Goal: Task Accomplishment & Management: Complete application form

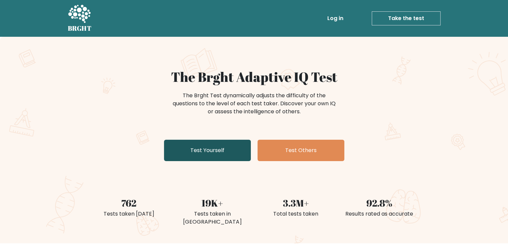
click at [221, 153] on link "Test Yourself" at bounding box center [207, 150] width 87 height 21
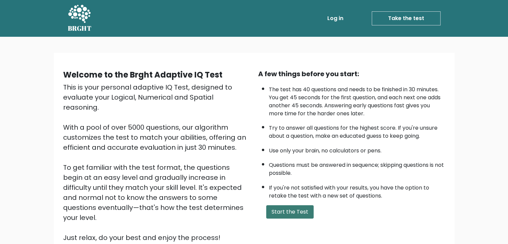
click at [282, 207] on button "Start the Test" at bounding box center [289, 211] width 47 height 13
click at [297, 209] on button "Start the Test" at bounding box center [289, 211] width 47 height 13
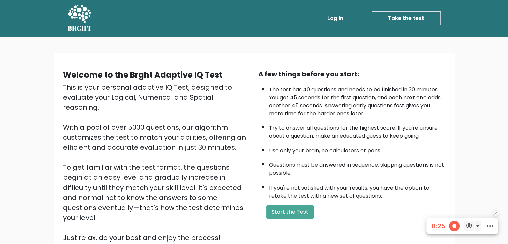
click at [490, 227] on icon at bounding box center [490, 225] width 7 height 7
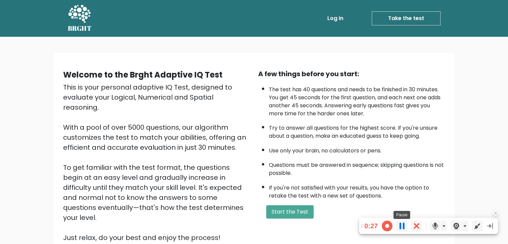
click at [400, 224] on div at bounding box center [401, 225] width 11 height 11
click at [390, 227] on span at bounding box center [387, 225] width 11 height 11
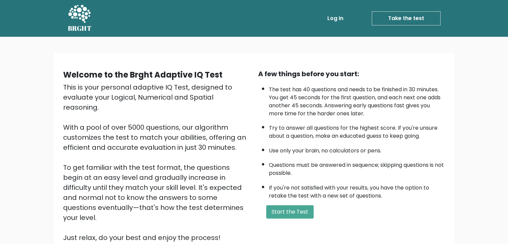
click at [338, 20] on link "Log in" at bounding box center [335, 18] width 21 height 13
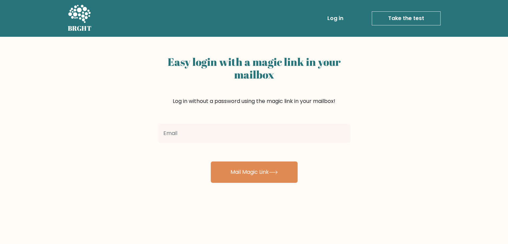
click at [208, 130] on input "email" at bounding box center [254, 133] width 192 height 19
type input "alikooo0911@mail.ru"
click at [211, 161] on button "Mail Magic Link" at bounding box center [254, 171] width 87 height 21
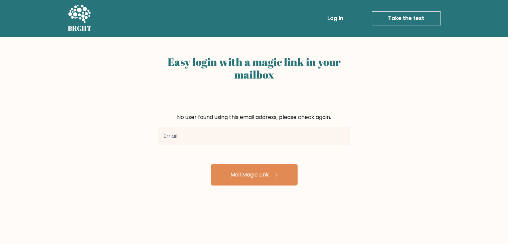
click at [72, 21] on icon at bounding box center [79, 14] width 23 height 20
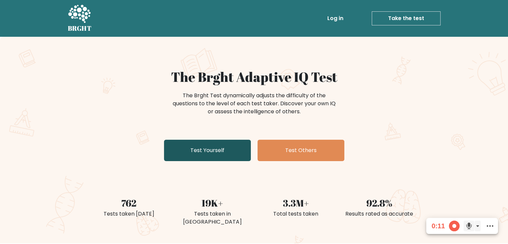
click at [206, 148] on link "Test Yourself" at bounding box center [207, 150] width 87 height 21
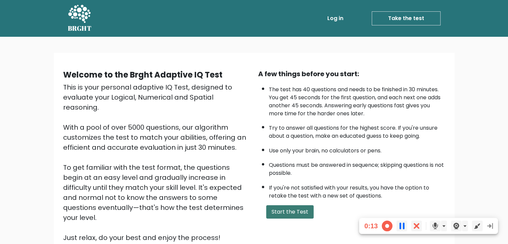
click at [287, 212] on button "Start the Test" at bounding box center [289, 211] width 47 height 13
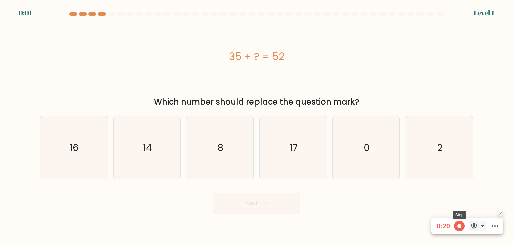
click at [460, 227] on span at bounding box center [459, 225] width 11 height 11
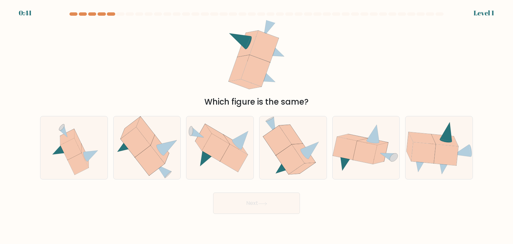
click at [401, 32] on div "Which figure is the same?" at bounding box center [256, 64] width 441 height 88
click at [32, 13] on form at bounding box center [256, 112] width 513 height 201
click at [330, 134] on div "e." at bounding box center [366, 147] width 73 height 63
click at [348, 138] on icon at bounding box center [352, 137] width 30 height 7
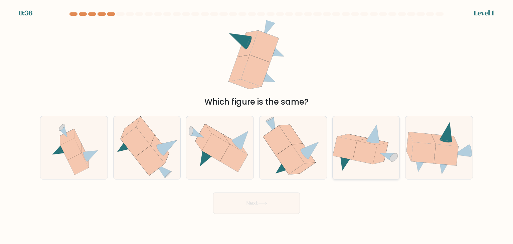
click at [257, 125] on input "e." at bounding box center [256, 123] width 0 height 3
radio input "true"
click at [271, 201] on button "Next" at bounding box center [256, 202] width 87 height 21
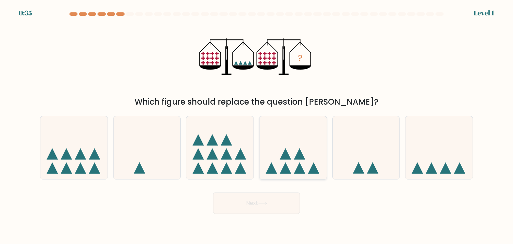
click at [298, 156] on icon at bounding box center [299, 153] width 11 height 11
click at [257, 125] on input "d." at bounding box center [256, 123] width 0 height 3
radio input "true"
click at [270, 211] on button "Next" at bounding box center [256, 202] width 87 height 21
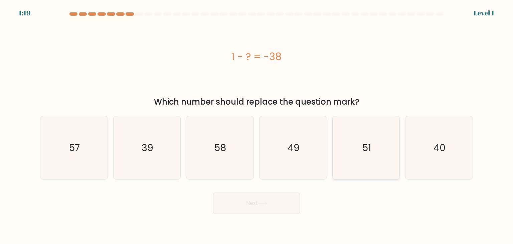
click at [350, 158] on icon "51" at bounding box center [366, 147] width 63 height 63
click at [257, 125] on input "e. 51" at bounding box center [256, 123] width 0 height 3
radio input "true"
click at [277, 205] on button "Next" at bounding box center [256, 202] width 87 height 21
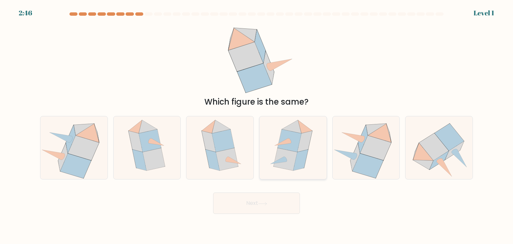
click at [309, 159] on icon at bounding box center [293, 147] width 54 height 63
click at [257, 125] on input "d." at bounding box center [256, 123] width 0 height 3
radio input "true"
click at [279, 197] on button "Next" at bounding box center [256, 202] width 87 height 21
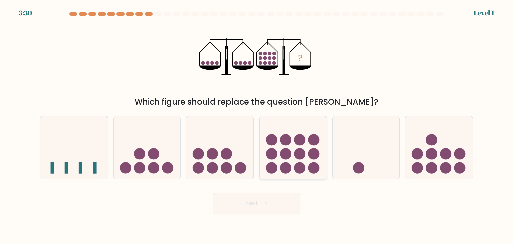
click at [305, 151] on icon at bounding box center [292, 147] width 67 height 55
click at [257, 125] on input "d." at bounding box center [256, 123] width 0 height 3
radio input "true"
click at [270, 207] on button "Next" at bounding box center [256, 202] width 87 height 21
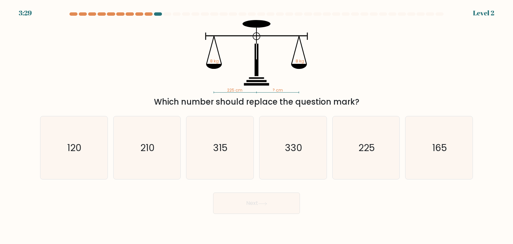
click at [301, 161] on icon "330" at bounding box center [292, 147] width 63 height 63
click at [257, 125] on input "d. 330" at bounding box center [256, 123] width 0 height 3
radio input "true"
click at [269, 211] on button "Next" at bounding box center [256, 202] width 87 height 21
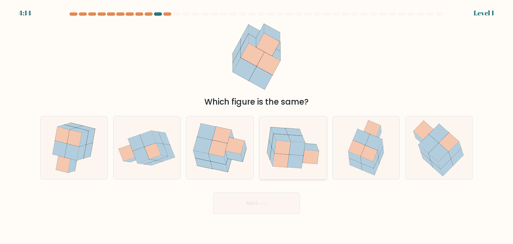
click at [297, 147] on icon at bounding box center [297, 149] width 16 height 14
click at [257, 125] on input "d." at bounding box center [256, 123] width 0 height 3
radio input "true"
click at [275, 202] on button "Next" at bounding box center [256, 202] width 87 height 21
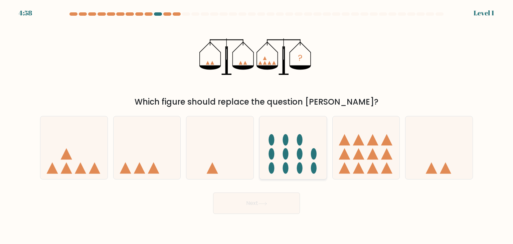
click at [316, 132] on icon at bounding box center [292, 147] width 67 height 55
click at [257, 125] on input "d." at bounding box center [256, 123] width 0 height 3
radio input "true"
click at [268, 205] on button "Next" at bounding box center [256, 202] width 87 height 21
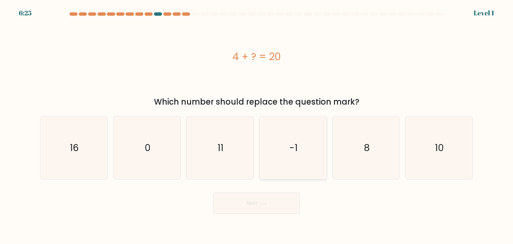
click at [295, 163] on icon "-1" at bounding box center [292, 147] width 63 height 63
click at [257, 125] on input "d. -1" at bounding box center [256, 123] width 0 height 3
radio input "true"
click at [268, 211] on button "Next" at bounding box center [256, 202] width 87 height 21
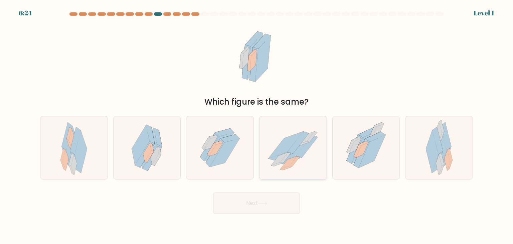
click at [297, 146] on icon at bounding box center [298, 143] width 21 height 22
click at [257, 125] on input "d." at bounding box center [256, 123] width 0 height 3
radio input "true"
click at [269, 208] on button "Next" at bounding box center [256, 202] width 87 height 21
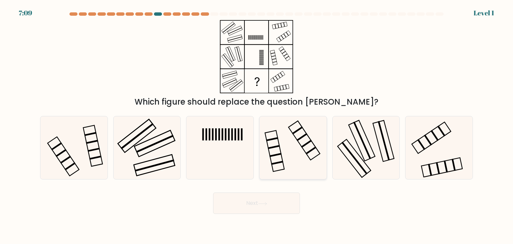
click at [294, 149] on icon at bounding box center [292, 147] width 63 height 63
click at [257, 125] on input "d." at bounding box center [256, 123] width 0 height 3
radio input "true"
click at [267, 205] on icon at bounding box center [262, 204] width 9 height 4
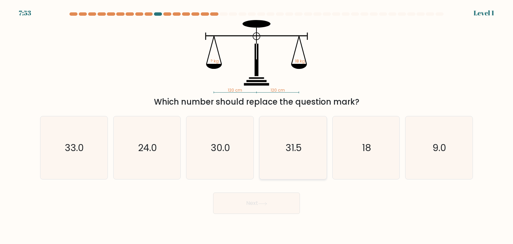
click at [286, 152] on text "31.5" at bounding box center [293, 147] width 16 height 13
click at [257, 125] on input "d. 31.5" at bounding box center [256, 123] width 0 height 3
radio input "true"
click at [269, 205] on button "Next" at bounding box center [256, 202] width 87 height 21
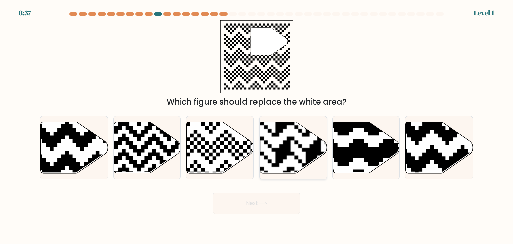
click at [295, 141] on rect at bounding box center [313, 121] width 122 height 122
click at [257, 125] on input "d." at bounding box center [256, 123] width 0 height 3
radio input "true"
click at [272, 206] on button "Next" at bounding box center [256, 202] width 87 height 21
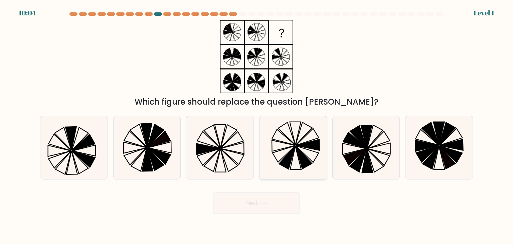
click at [295, 149] on icon at bounding box center [287, 157] width 16 height 23
click at [257, 125] on input "d." at bounding box center [256, 123] width 0 height 3
radio input "true"
click at [273, 211] on button "Next" at bounding box center [256, 202] width 87 height 21
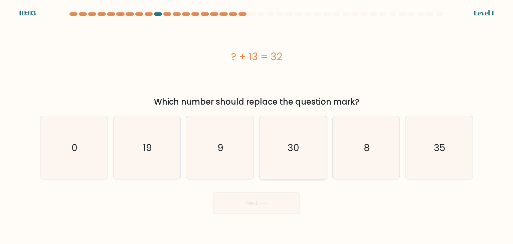
click at [297, 135] on icon "30" at bounding box center [292, 147] width 63 height 63
click at [257, 125] on input "d. 30" at bounding box center [256, 123] width 0 height 3
radio input "true"
click at [272, 196] on button "Next" at bounding box center [256, 202] width 87 height 21
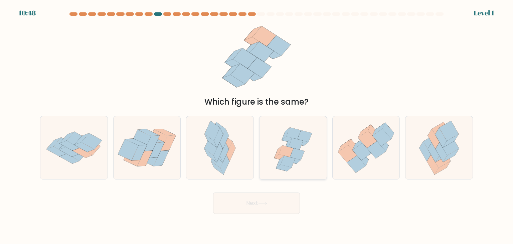
click at [295, 139] on icon at bounding box center [296, 144] width 15 height 12
click at [257, 125] on input "d." at bounding box center [256, 123] width 0 height 3
radio input "true"
click at [280, 192] on div "Next" at bounding box center [256, 200] width 441 height 26
click at [279, 199] on button "Next" at bounding box center [256, 202] width 87 height 21
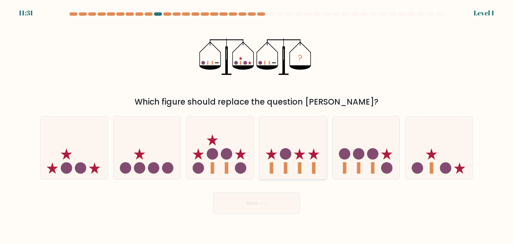
click at [302, 135] on icon at bounding box center [292, 147] width 67 height 55
click at [257, 125] on input "d." at bounding box center [256, 123] width 0 height 3
radio input "true"
click at [273, 202] on button "Next" at bounding box center [256, 202] width 87 height 21
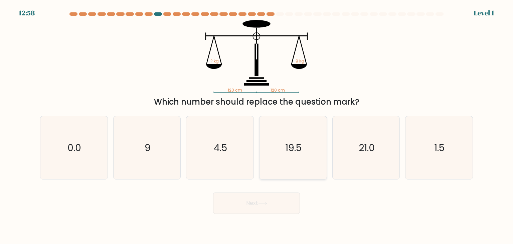
click at [293, 164] on icon "19.5" at bounding box center [292, 147] width 63 height 63
click at [257, 125] on input "d. 19.5" at bounding box center [256, 123] width 0 height 3
radio input "true"
click at [278, 209] on button "Next" at bounding box center [256, 202] width 87 height 21
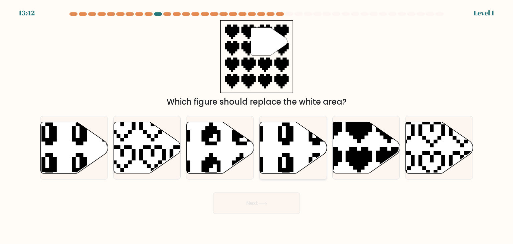
click at [299, 136] on icon at bounding box center [293, 147] width 67 height 51
click at [257, 125] on input "d." at bounding box center [256, 123] width 0 height 3
radio input "true"
click at [272, 214] on body "13:42 Level 1" at bounding box center [256, 122] width 513 height 244
click at [274, 203] on button "Next" at bounding box center [256, 202] width 87 height 21
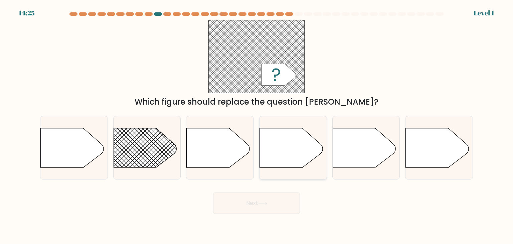
click at [296, 159] on icon at bounding box center [291, 147] width 63 height 39
click at [257, 125] on input "d." at bounding box center [256, 123] width 0 height 3
radio input "true"
click at [274, 205] on button "Next" at bounding box center [256, 202] width 87 height 21
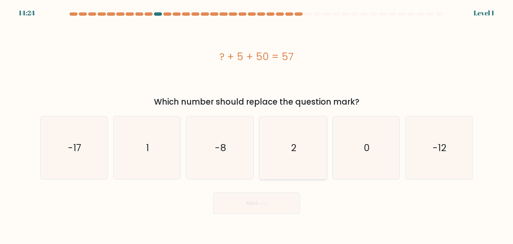
click at [300, 151] on icon "2" at bounding box center [292, 147] width 63 height 63
click at [257, 125] on input "d. 2" at bounding box center [256, 123] width 0 height 3
radio input "true"
click at [281, 202] on button "Next" at bounding box center [256, 202] width 87 height 21
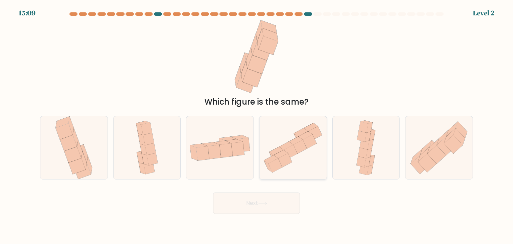
click at [297, 155] on icon at bounding box center [292, 147] width 67 height 59
click at [257, 125] on input "d." at bounding box center [256, 123] width 0 height 3
radio input "true"
click at [275, 207] on button "Next" at bounding box center [256, 202] width 87 height 21
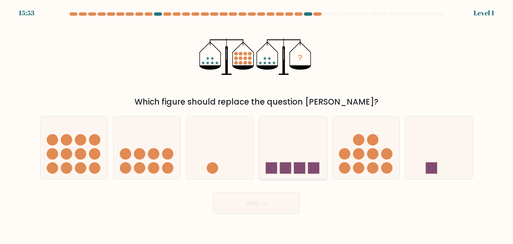
click at [291, 156] on icon at bounding box center [292, 147] width 67 height 55
click at [257, 125] on input "d." at bounding box center [256, 123] width 0 height 3
radio input "true"
click at [282, 196] on button "Next" at bounding box center [256, 202] width 87 height 21
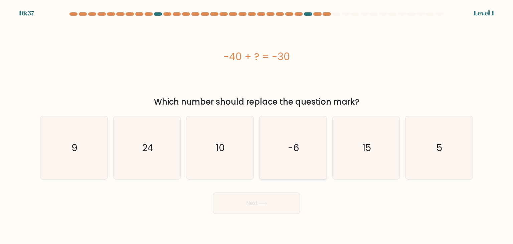
click at [304, 123] on icon "-6" at bounding box center [292, 147] width 63 height 63
click at [257, 123] on input "d. -6" at bounding box center [256, 123] width 0 height 3
radio input "true"
click at [273, 197] on button "Next" at bounding box center [256, 202] width 87 height 21
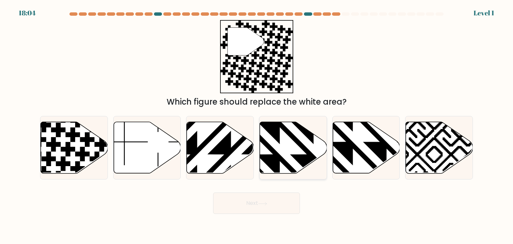
click at [295, 158] on icon at bounding box center [313, 120] width 135 height 135
click at [257, 125] on input "d." at bounding box center [256, 123] width 0 height 3
radio input "true"
click at [278, 203] on button "Next" at bounding box center [256, 202] width 87 height 21
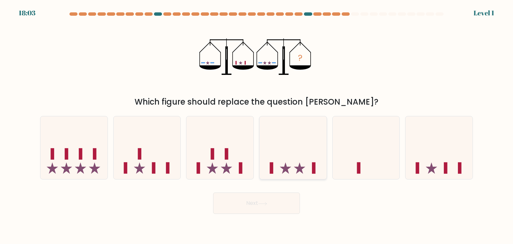
click at [293, 163] on icon at bounding box center [292, 147] width 67 height 55
click at [257, 125] on input "d." at bounding box center [256, 123] width 0 height 3
radio input "true"
click at [282, 198] on button "Next" at bounding box center [256, 202] width 87 height 21
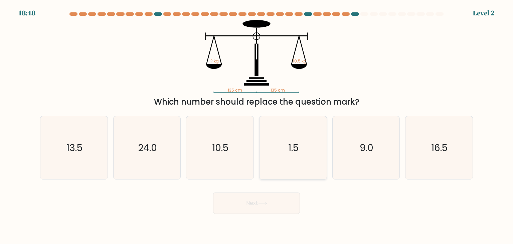
click at [299, 150] on text "1.5" at bounding box center [294, 147] width 10 height 13
click at [257, 125] on input "d. 1.5" at bounding box center [256, 123] width 0 height 3
radio input "true"
click at [275, 210] on button "Next" at bounding box center [256, 202] width 87 height 21
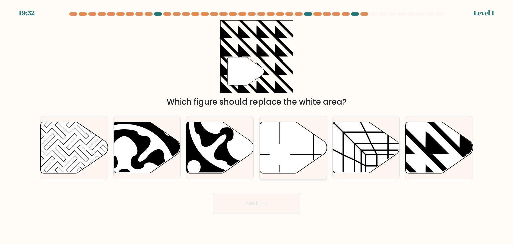
click at [293, 139] on icon at bounding box center [293, 147] width 67 height 51
click at [257, 125] on input "d." at bounding box center [256, 123] width 0 height 3
radio input "true"
click at [271, 195] on button "Next" at bounding box center [256, 202] width 87 height 21
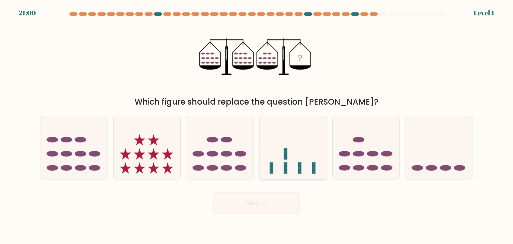
click at [296, 150] on icon at bounding box center [292, 147] width 67 height 55
click at [257, 125] on input "d." at bounding box center [256, 123] width 0 height 3
radio input "true"
click at [276, 205] on button "Next" at bounding box center [256, 202] width 87 height 21
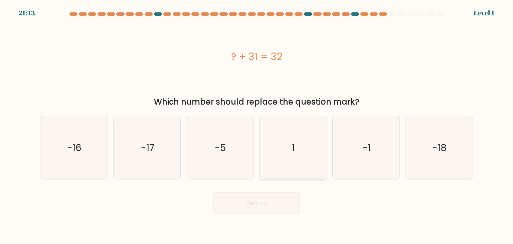
click at [298, 162] on icon "1" at bounding box center [292, 147] width 63 height 63
click at [257, 125] on input "d. 1" at bounding box center [256, 123] width 0 height 3
radio input "true"
click at [281, 205] on button "Next" at bounding box center [256, 202] width 87 height 21
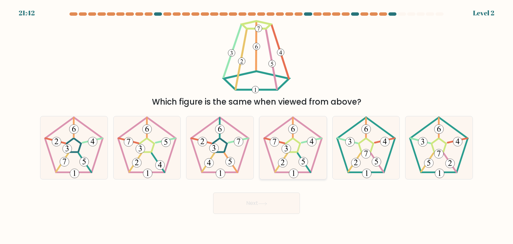
click at [299, 156] on 262 at bounding box center [304, 162] width 13 height 19
click at [257, 125] on input "d." at bounding box center [256, 123] width 0 height 3
radio input "true"
click at [288, 203] on button "Next" at bounding box center [256, 202] width 87 height 21
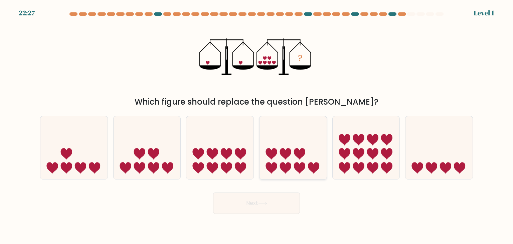
click at [298, 163] on icon at bounding box center [299, 167] width 11 height 11
click at [257, 125] on input "d." at bounding box center [256, 123] width 0 height 3
radio input "true"
click at [283, 202] on button "Next" at bounding box center [256, 202] width 87 height 21
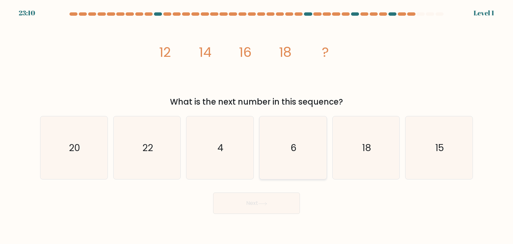
click at [301, 144] on icon "6" at bounding box center [292, 147] width 63 height 63
click at [257, 125] on input "d. 6" at bounding box center [256, 123] width 0 height 3
radio input "true"
click at [275, 205] on button "Next" at bounding box center [256, 202] width 87 height 21
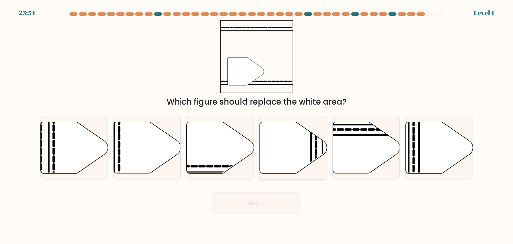
click at [295, 157] on icon at bounding box center [293, 147] width 67 height 51
click at [257, 125] on input "d." at bounding box center [256, 123] width 0 height 3
radio input "true"
click at [277, 202] on button "Next" at bounding box center [256, 202] width 87 height 21
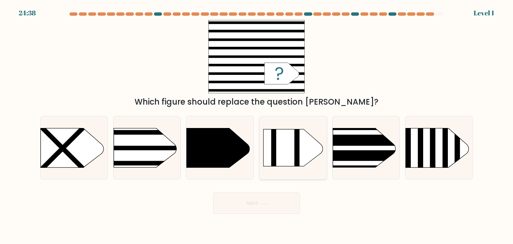
click at [298, 157] on rect at bounding box center [297, 147] width 5 height 37
click at [257, 125] on input "d." at bounding box center [256, 123] width 0 height 3
radio input "true"
click at [280, 201] on button "Next" at bounding box center [256, 202] width 87 height 21
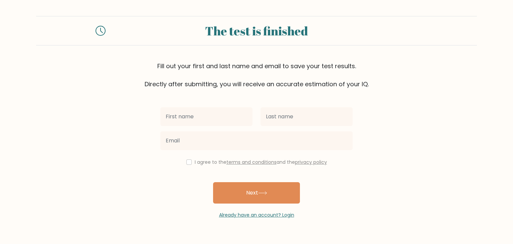
click at [196, 116] on input "text" at bounding box center [206, 116] width 92 height 19
type input "Alijon"
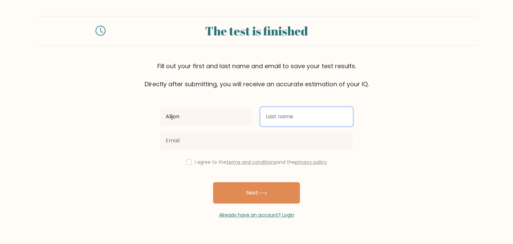
click at [291, 124] on input "text" at bounding box center [306, 116] width 92 height 19
type input "Komiljonov"
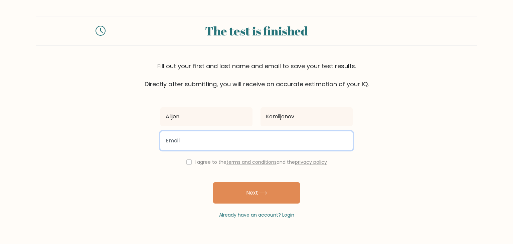
click at [279, 138] on input "email" at bounding box center [256, 140] width 192 height 19
type input "alikooo0911@mail.ru"
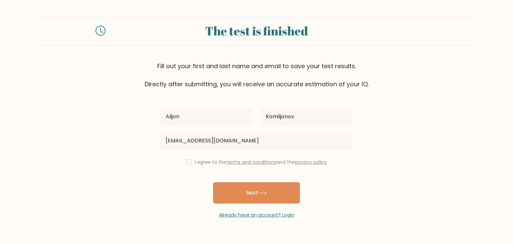
click at [190, 163] on div "I agree to the terms and conditions and the privacy policy" at bounding box center [256, 162] width 200 height 8
click at [187, 161] on input "checkbox" at bounding box center [188, 161] width 5 height 5
checkbox input "true"
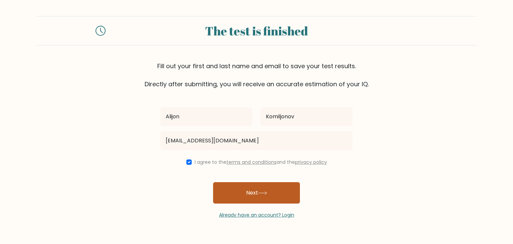
click at [245, 196] on button "Next" at bounding box center [256, 192] width 87 height 21
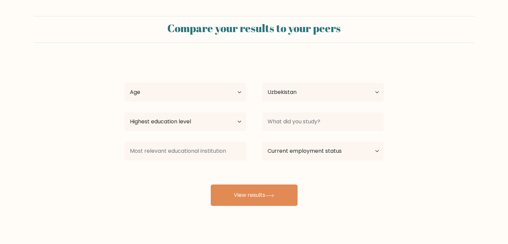
select select "UZ"
click at [226, 93] on select "Age Under [DEMOGRAPHIC_DATA] [DEMOGRAPHIC_DATA] [DEMOGRAPHIC_DATA] [DEMOGRAPHIC…" at bounding box center [186, 92] width 122 height 19
select select "25_34"
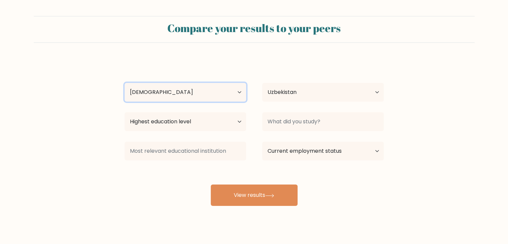
click at [125, 83] on select "Age Under [DEMOGRAPHIC_DATA] [DEMOGRAPHIC_DATA] [DEMOGRAPHIC_DATA] [DEMOGRAPHIC…" at bounding box center [186, 92] width 122 height 19
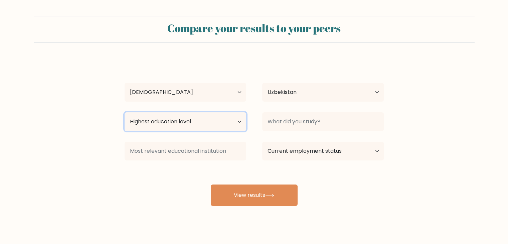
click at [211, 125] on select "Highest education level No schooling Primary Lower Secondary Upper Secondary Oc…" at bounding box center [186, 121] width 122 height 19
select select "bachelors_degree"
click at [125, 112] on select "Highest education level No schooling Primary Lower Secondary Upper Secondary Oc…" at bounding box center [186, 121] width 122 height 19
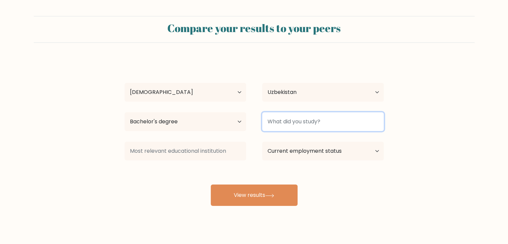
click at [306, 121] on input at bounding box center [323, 121] width 122 height 19
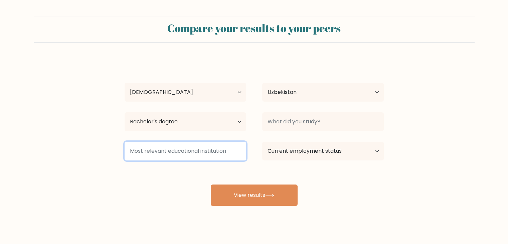
click at [197, 156] on input at bounding box center [186, 151] width 122 height 19
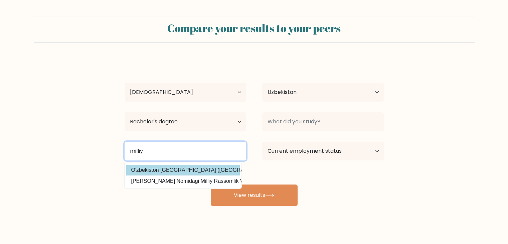
type input "milliy"
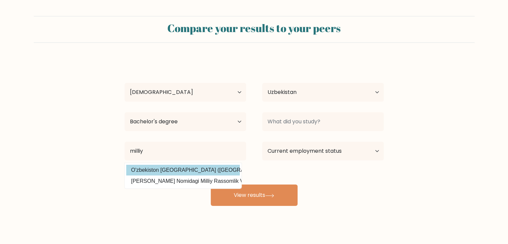
click at [179, 168] on div "Alijon Komiljonov Age Under 18 years old 18-24 years old 25-34 years old 35-44 …" at bounding box center [254, 132] width 267 height 147
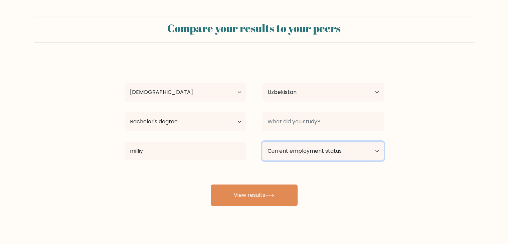
click at [303, 156] on select "Current employment status Employed Student Retired Other / prefer not to answer" at bounding box center [323, 151] width 122 height 19
select select "other"
click at [262, 142] on select "Current employment status Employed Student Retired Other / prefer not to answer" at bounding box center [323, 151] width 122 height 19
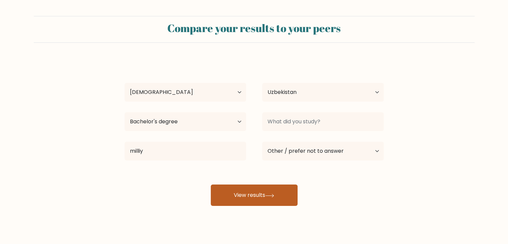
click at [267, 188] on button "View results" at bounding box center [254, 194] width 87 height 21
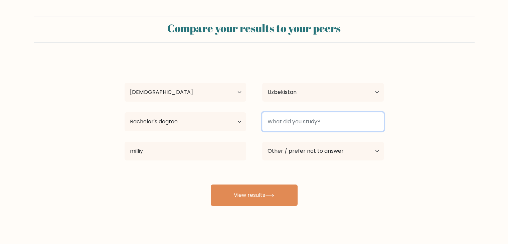
click at [311, 128] on input at bounding box center [323, 121] width 122 height 19
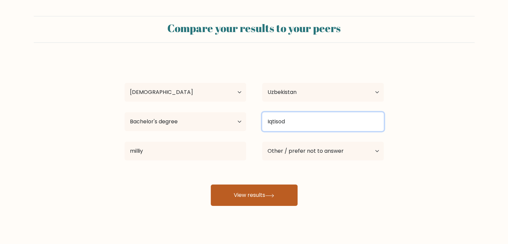
type input "Iqtisod"
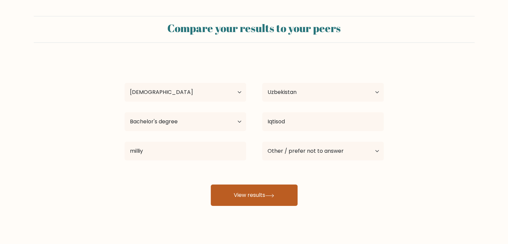
click at [266, 204] on button "View results" at bounding box center [254, 194] width 87 height 21
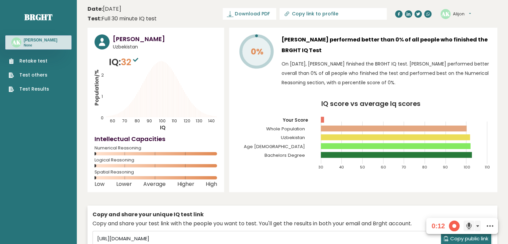
click at [40, 62] on link "Retake test" at bounding box center [29, 60] width 40 height 7
click at [34, 88] on link "Test Results" at bounding box center [29, 88] width 40 height 7
click at [453, 227] on span at bounding box center [454, 225] width 11 height 11
click at [455, 225] on span at bounding box center [454, 225] width 11 height 11
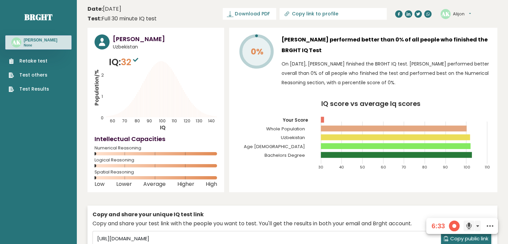
click at [43, 60] on link "Retake test" at bounding box center [29, 60] width 40 height 7
click at [42, 61] on link "Retake test" at bounding box center [29, 60] width 40 height 7
click at [39, 78] on link "Test others" at bounding box center [29, 74] width 40 height 7
click at [44, 81] on ul "Retake test Test others Test Results" at bounding box center [28, 74] width 47 height 35
click at [33, 74] on link "Test others" at bounding box center [29, 74] width 40 height 7
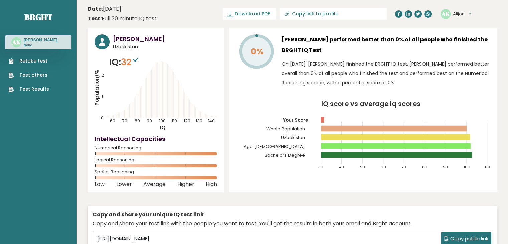
click at [348, 15] on input "Copy link to profile" at bounding box center [337, 13] width 91 height 5
type input "https://brght.org/profile/alijon-komiljonov-1/?utm_source=share&utm_medium=copy…"
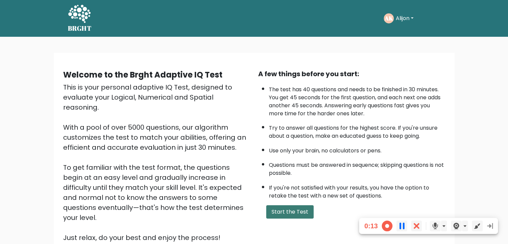
click at [293, 206] on button "Start the Test" at bounding box center [289, 211] width 47 height 13
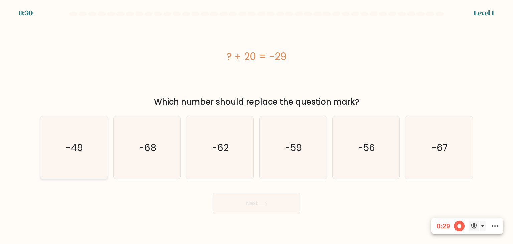
click at [91, 146] on icon "-49" at bounding box center [73, 147] width 63 height 63
click at [256, 125] on input "a. -49" at bounding box center [256, 123] width 0 height 3
radio input "true"
click at [281, 205] on button "Next" at bounding box center [256, 202] width 87 height 21
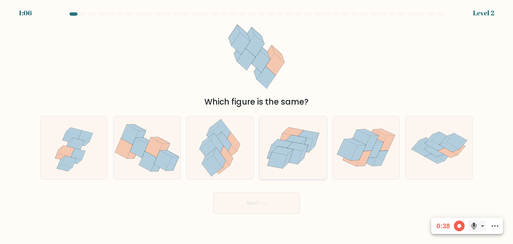
click at [312, 141] on icon at bounding box center [303, 144] width 20 height 16
click at [257, 125] on input "d." at bounding box center [256, 123] width 0 height 3
radio input "true"
click at [272, 202] on button "Next" at bounding box center [256, 202] width 87 height 21
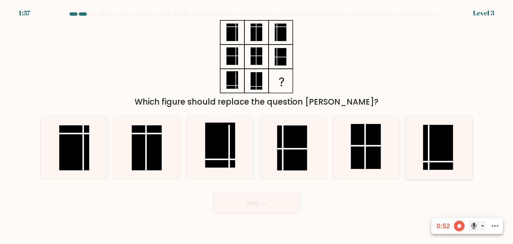
click at [415, 149] on icon at bounding box center [438, 147] width 63 height 63
click at [257, 125] on input "f." at bounding box center [256, 123] width 0 height 3
radio input "true"
click at [270, 209] on button "Next" at bounding box center [256, 202] width 87 height 21
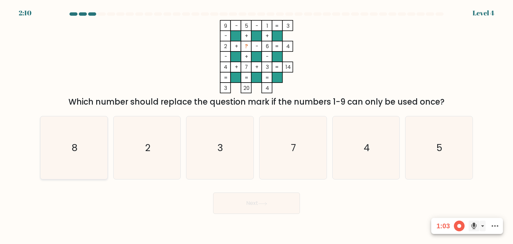
click at [76, 129] on icon "8" at bounding box center [73, 147] width 63 height 63
click at [256, 125] on input "a. 8" at bounding box center [256, 123] width 0 height 3
radio input "true"
click at [292, 203] on button "Next" at bounding box center [256, 202] width 87 height 21
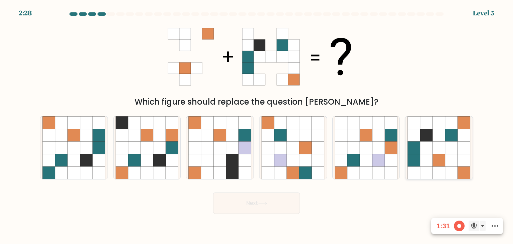
click at [445, 164] on icon at bounding box center [439, 160] width 13 height 13
click at [257, 125] on input "f." at bounding box center [256, 123] width 0 height 3
radio input "true"
click at [276, 198] on button "Next" at bounding box center [256, 202] width 87 height 21
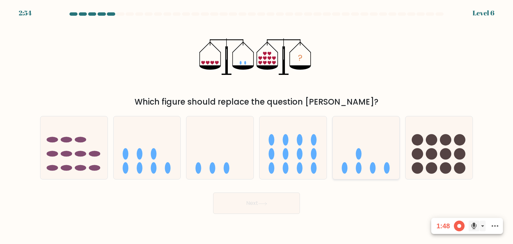
click at [354, 156] on icon at bounding box center [366, 147] width 67 height 55
click at [257, 125] on input "e." at bounding box center [256, 123] width 0 height 3
radio input "true"
click at [263, 206] on button "Next" at bounding box center [256, 202] width 87 height 21
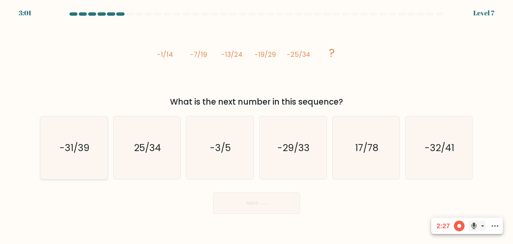
click at [71, 157] on icon "-31/39" at bounding box center [73, 147] width 63 height 63
click at [256, 125] on input "a. -31/39" at bounding box center [256, 123] width 0 height 3
radio input "true"
click at [275, 205] on button "Next" at bounding box center [256, 202] width 87 height 21
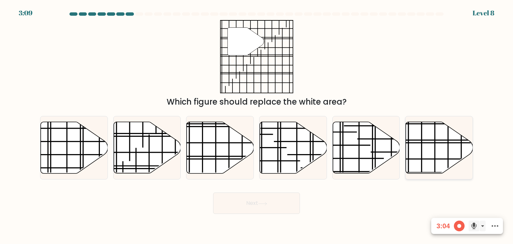
click at [428, 150] on icon at bounding box center [439, 147] width 67 height 51
click at [257, 125] on input "f." at bounding box center [256, 123] width 0 height 3
radio input "true"
click at [252, 203] on button "Next" at bounding box center [256, 202] width 87 height 21
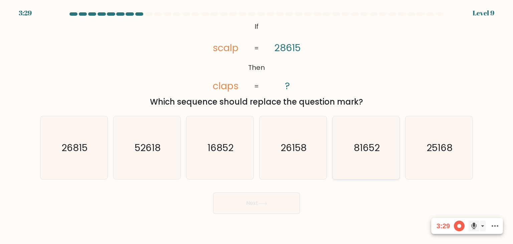
click at [376, 147] on text "81652" at bounding box center [367, 147] width 26 height 13
click at [257, 125] on input "e. 81652" at bounding box center [256, 123] width 0 height 3
radio input "true"
click at [274, 201] on button "Next" at bounding box center [256, 202] width 87 height 21
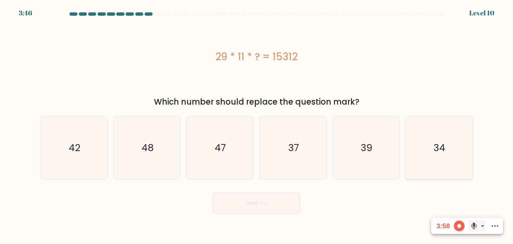
click at [436, 135] on icon "34" at bounding box center [438, 147] width 63 height 63
click at [257, 125] on input "f. 34" at bounding box center [256, 123] width 0 height 3
radio input "true"
click at [290, 203] on button "Next" at bounding box center [256, 202] width 87 height 21
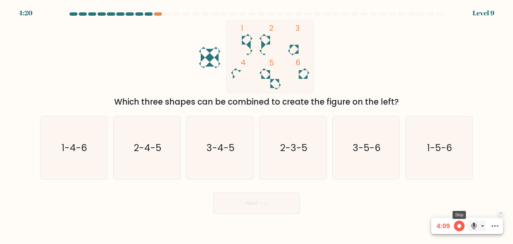
click at [456, 227] on span at bounding box center [459, 225] width 11 height 11
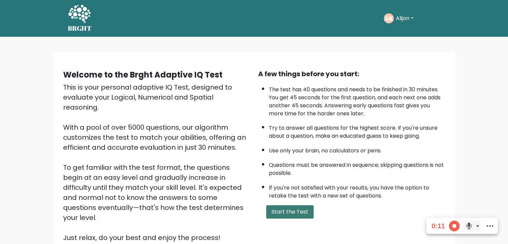
click at [301, 213] on button "Start the Test" at bounding box center [289, 211] width 47 height 13
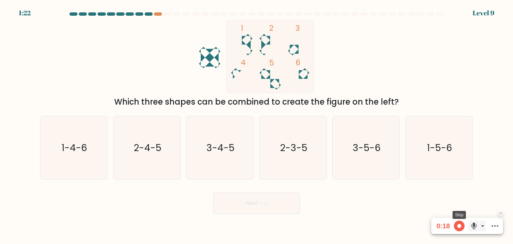
click at [459, 227] on span at bounding box center [459, 225] width 11 height 11
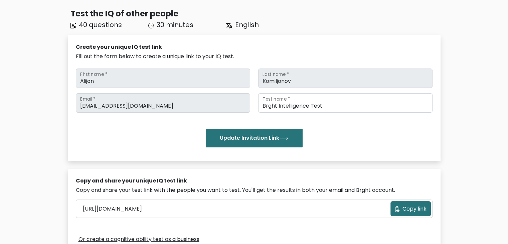
scroll to position [31, 0]
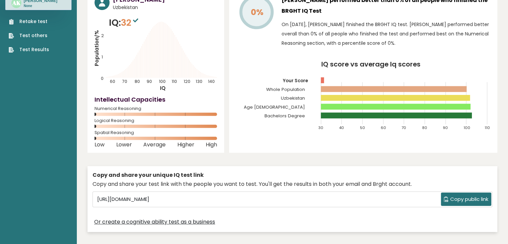
scroll to position [40, 0]
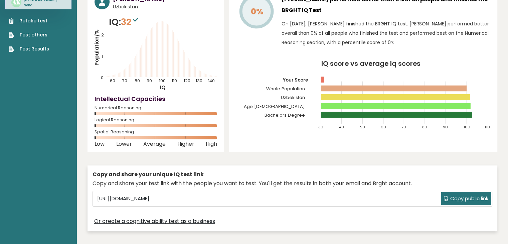
click at [463, 198] on span "Copy public link" at bounding box center [469, 199] width 38 height 8
click at [461, 195] on span "Copy public link" at bounding box center [469, 199] width 38 height 8
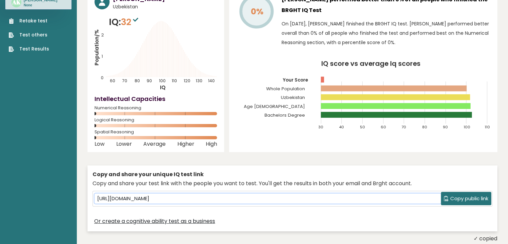
scroll to position [0, 0]
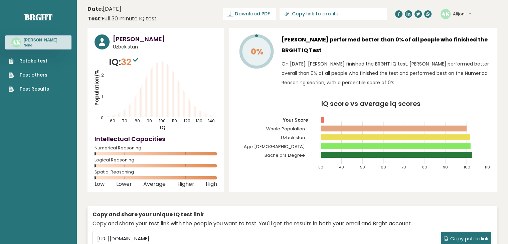
click at [337, 19] on link "Copy link to profile" at bounding box center [332, 14] width 107 height 12
type input "https://brght.org/profile/alijon-komiljonov-1/?utm_source=share&utm_medium=copy…"
click at [40, 60] on link "Retake test" at bounding box center [29, 60] width 40 height 7
click at [34, 62] on link "Retake test" at bounding box center [29, 60] width 40 height 7
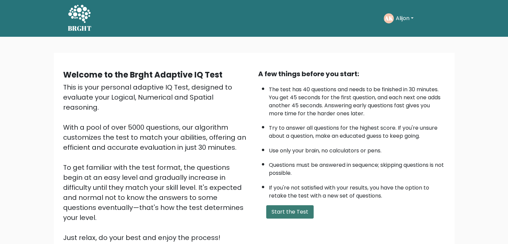
click at [301, 208] on button "Start the Test" at bounding box center [289, 211] width 47 height 13
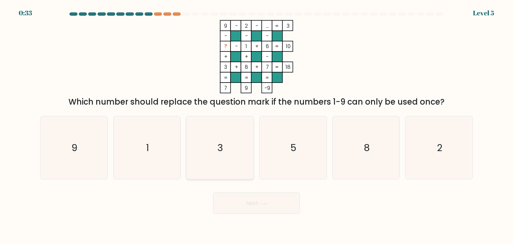
click at [238, 153] on icon "3" at bounding box center [219, 147] width 63 height 63
click at [256, 125] on input "c. 3" at bounding box center [256, 123] width 0 height 3
radio input "true"
click at [257, 202] on button "Next" at bounding box center [256, 202] width 87 height 21
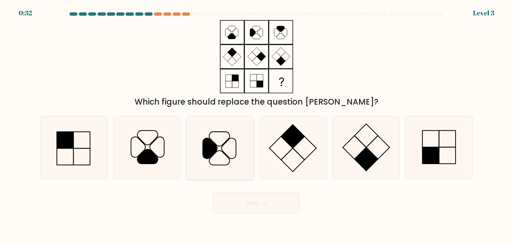
click at [235, 165] on icon at bounding box center [219, 147] width 63 height 63
click at [256, 125] on input "c." at bounding box center [256, 123] width 0 height 3
radio input "true"
click at [248, 202] on button "Next" at bounding box center [256, 202] width 87 height 21
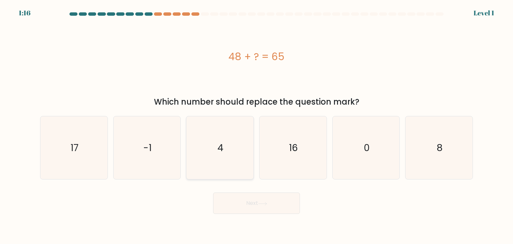
click at [230, 158] on icon "4" at bounding box center [219, 147] width 63 height 63
click at [256, 125] on input "c. 4" at bounding box center [256, 123] width 0 height 3
radio input "true"
click at [244, 202] on button "Next" at bounding box center [256, 202] width 87 height 21
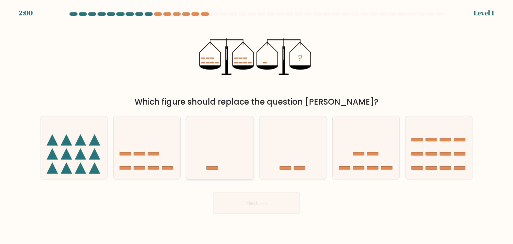
click at [227, 160] on icon at bounding box center [219, 147] width 67 height 55
click at [256, 125] on input "c." at bounding box center [256, 123] width 0 height 3
radio input "true"
click at [243, 209] on button "Next" at bounding box center [256, 202] width 87 height 21
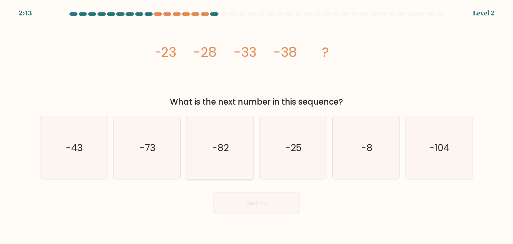
click at [219, 153] on text "-82" at bounding box center [220, 147] width 17 height 13
click at [256, 125] on input "c. -82" at bounding box center [256, 123] width 0 height 3
radio input "true"
click at [242, 206] on button "Next" at bounding box center [256, 202] width 87 height 21
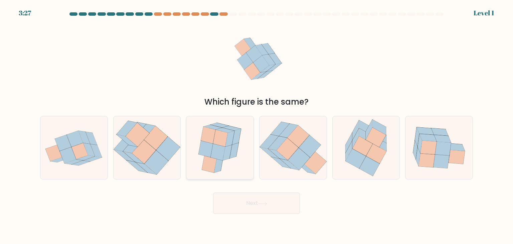
click at [228, 161] on icon at bounding box center [220, 147] width 52 height 63
click at [256, 125] on input "c." at bounding box center [256, 123] width 0 height 3
radio input "true"
click at [248, 219] on body "4:11 Level 1" at bounding box center [256, 122] width 513 height 244
click at [253, 205] on button "Next" at bounding box center [256, 202] width 87 height 21
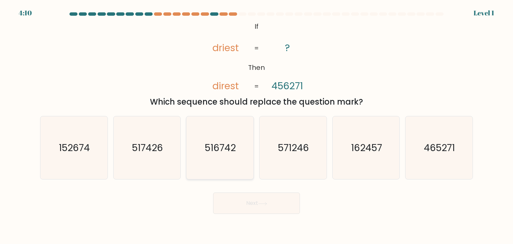
click at [232, 163] on icon "516742" at bounding box center [219, 147] width 63 height 63
click at [256, 125] on input "c. 516742" at bounding box center [256, 123] width 0 height 3
radio input "true"
click at [249, 196] on button "Next" at bounding box center [256, 202] width 87 height 21
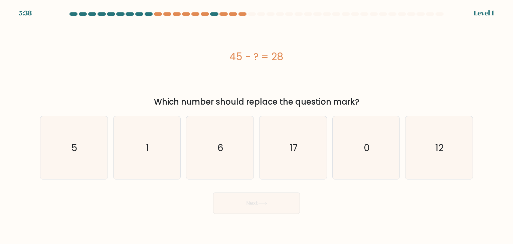
click at [234, 162] on icon "6" at bounding box center [219, 147] width 63 height 63
click at [256, 125] on input "c. 6" at bounding box center [256, 123] width 0 height 3
radio input "true"
click at [250, 198] on button "Next" at bounding box center [256, 202] width 87 height 21
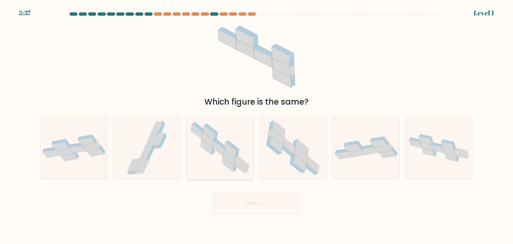
click at [227, 145] on icon at bounding box center [230, 149] width 12 height 15
click at [256, 125] on input "c." at bounding box center [256, 123] width 0 height 3
radio input "true"
click at [243, 201] on button "Next" at bounding box center [256, 202] width 87 height 21
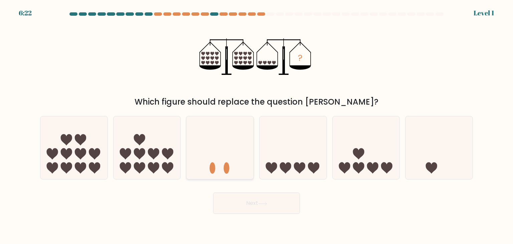
click at [223, 144] on icon at bounding box center [219, 147] width 67 height 55
click at [256, 125] on input "c." at bounding box center [256, 123] width 0 height 3
radio input "true"
click at [243, 198] on button "Next" at bounding box center [256, 202] width 87 height 21
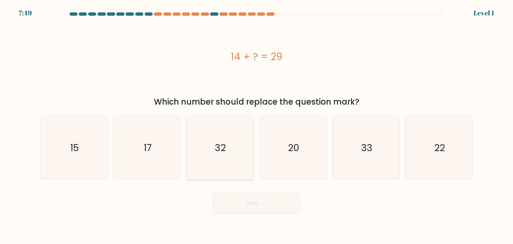
click at [233, 157] on icon "32" at bounding box center [219, 147] width 63 height 63
click at [256, 125] on input "c. 32" at bounding box center [256, 123] width 0 height 3
radio input "true"
click at [249, 205] on button "Next" at bounding box center [256, 202] width 87 height 21
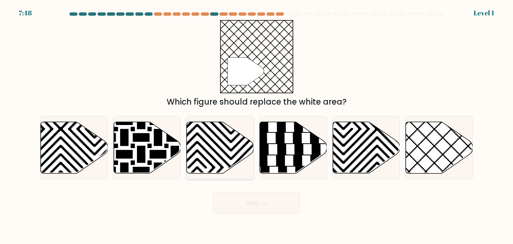
click at [232, 161] on icon at bounding box center [220, 147] width 67 height 51
click at [256, 125] on input "c." at bounding box center [256, 123] width 0 height 3
radio input "true"
click at [250, 205] on button "Next" at bounding box center [256, 202] width 87 height 21
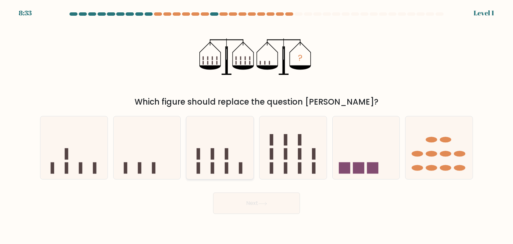
click at [235, 155] on icon at bounding box center [219, 147] width 67 height 55
click at [256, 125] on input "c." at bounding box center [256, 123] width 0 height 3
radio input "true"
click at [250, 205] on button "Next" at bounding box center [256, 202] width 87 height 21
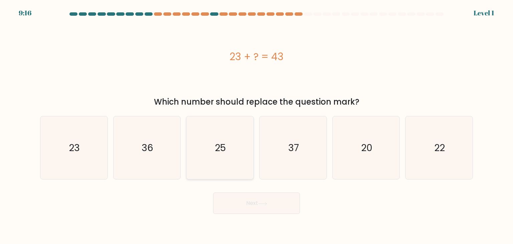
click at [231, 153] on icon "25" at bounding box center [219, 147] width 63 height 63
click at [256, 125] on input "c. 25" at bounding box center [256, 123] width 0 height 3
radio input "true"
click at [246, 202] on button "Next" at bounding box center [256, 202] width 87 height 21
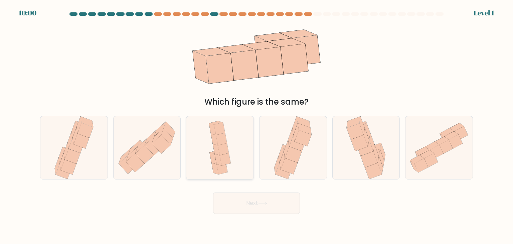
click at [233, 155] on icon at bounding box center [219, 147] width 29 height 63
click at [256, 125] on input "c." at bounding box center [256, 123] width 0 height 3
radio input "true"
click at [245, 203] on button "Next" at bounding box center [256, 202] width 87 height 21
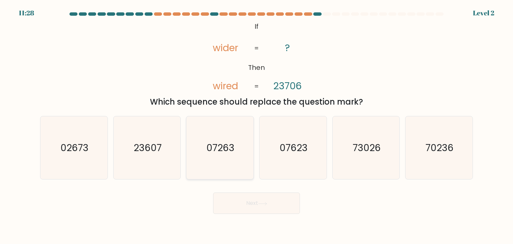
click at [229, 142] on text "07263" at bounding box center [221, 147] width 28 height 13
click at [256, 125] on input "c. 07263" at bounding box center [256, 123] width 0 height 3
radio input "true"
click at [245, 203] on button "Next" at bounding box center [256, 202] width 87 height 21
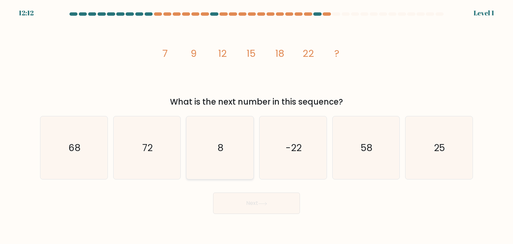
click at [233, 167] on icon "8" at bounding box center [219, 147] width 63 height 63
click at [256, 125] on input "c. 8" at bounding box center [256, 123] width 0 height 3
radio input "true"
click at [266, 209] on button "Next" at bounding box center [256, 202] width 87 height 21
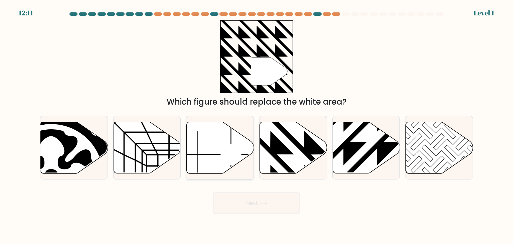
click at [239, 164] on icon at bounding box center [219, 148] width 67 height 52
click at [256, 125] on input "c." at bounding box center [256, 123] width 0 height 3
radio input "true"
click at [254, 202] on button "Next" at bounding box center [256, 202] width 87 height 21
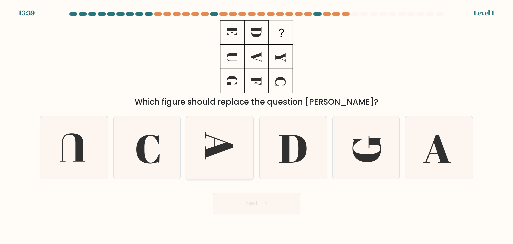
click at [234, 157] on icon at bounding box center [219, 147] width 63 height 63
click at [256, 125] on input "c." at bounding box center [256, 123] width 0 height 3
radio input "true"
click at [249, 202] on button "Next" at bounding box center [256, 202] width 87 height 21
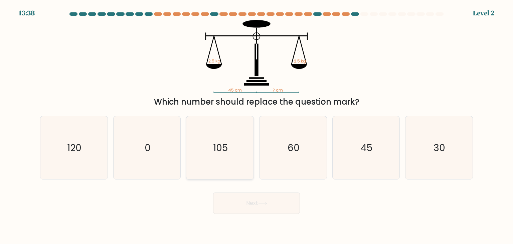
click at [232, 165] on icon "105" at bounding box center [219, 147] width 63 height 63
click at [256, 125] on input "c. 105" at bounding box center [256, 123] width 0 height 3
radio input "true"
click at [247, 207] on button "Next" at bounding box center [256, 202] width 87 height 21
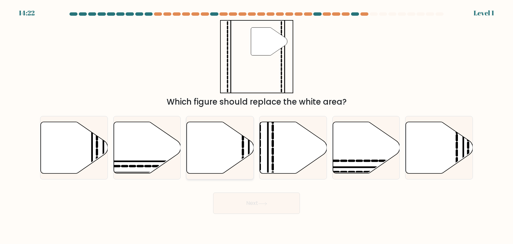
click at [230, 154] on icon at bounding box center [220, 147] width 67 height 51
click at [256, 125] on input "c." at bounding box center [256, 123] width 0 height 3
radio input "true"
click at [250, 206] on button "Next" at bounding box center [256, 202] width 87 height 21
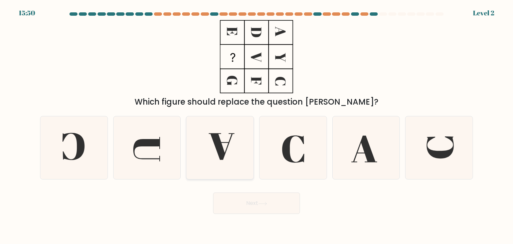
click at [227, 151] on icon at bounding box center [219, 147] width 63 height 63
click at [256, 125] on input "c." at bounding box center [256, 123] width 0 height 3
radio input "true"
click at [246, 198] on button "Next" at bounding box center [256, 202] width 87 height 21
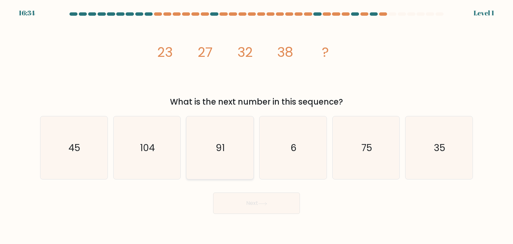
click at [234, 164] on icon "91" at bounding box center [219, 147] width 63 height 63
click at [256, 125] on input "c. 91" at bounding box center [256, 123] width 0 height 3
radio input "true"
click at [248, 202] on button "Next" at bounding box center [256, 202] width 87 height 21
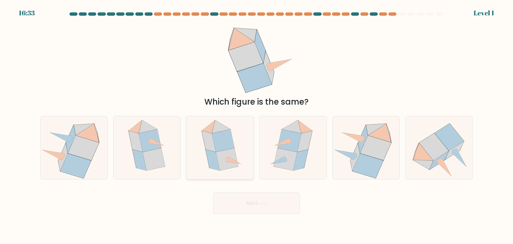
click at [229, 157] on icon at bounding box center [227, 159] width 22 height 22
click at [256, 125] on input "c." at bounding box center [256, 123] width 0 height 3
radio input "true"
click at [248, 204] on button "Next" at bounding box center [256, 202] width 87 height 21
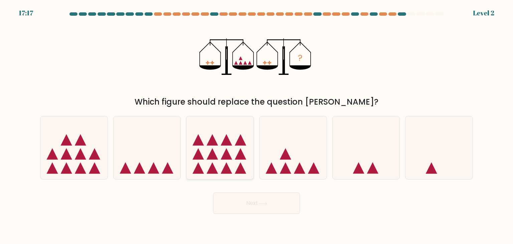
click at [229, 149] on icon at bounding box center [219, 147] width 67 height 55
click at [256, 125] on input "c." at bounding box center [256, 123] width 0 height 3
radio input "true"
click at [246, 201] on button "Next" at bounding box center [256, 202] width 87 height 21
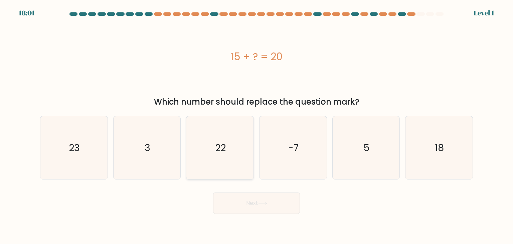
click at [228, 146] on icon "22" at bounding box center [219, 147] width 63 height 63
click at [256, 125] on input "c. 22" at bounding box center [256, 123] width 0 height 3
radio input "true"
click at [245, 195] on button "Next" at bounding box center [256, 202] width 87 height 21
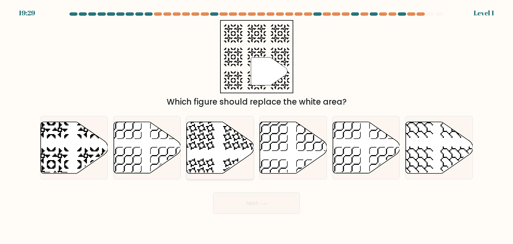
click at [233, 162] on icon at bounding box center [240, 175] width 35 height 35
click at [256, 125] on input "c." at bounding box center [256, 123] width 0 height 3
radio input "true"
click at [250, 206] on button "Next" at bounding box center [256, 202] width 87 height 21
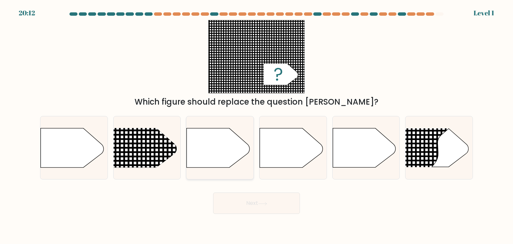
click at [235, 171] on div at bounding box center [220, 147] width 68 height 63
click at [256, 125] on input "c." at bounding box center [256, 123] width 0 height 3
radio input "true"
click at [258, 202] on button "Next" at bounding box center [256, 202] width 87 height 21
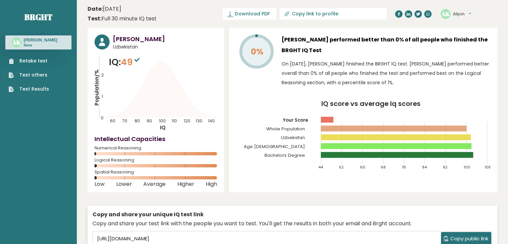
click at [41, 60] on link "Retake test" at bounding box center [29, 60] width 40 height 7
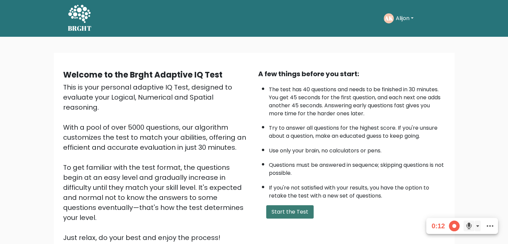
click at [301, 213] on button "Start the Test" at bounding box center [289, 211] width 47 height 13
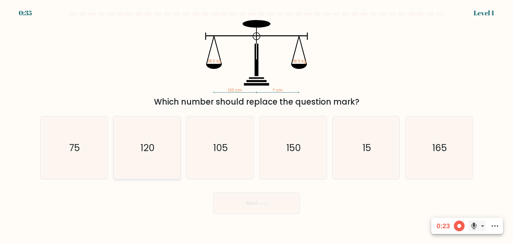
click at [153, 137] on icon "120" at bounding box center [147, 147] width 63 height 63
click at [256, 125] on input "b. 120" at bounding box center [256, 123] width 0 height 3
radio input "true"
click at [274, 207] on button "Next" at bounding box center [256, 202] width 87 height 21
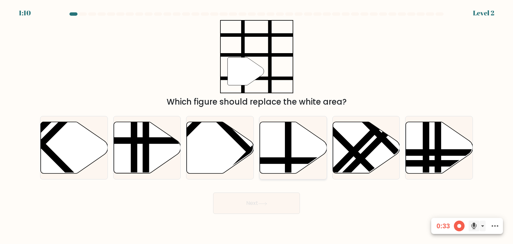
click at [288, 160] on line at bounding box center [288, 120] width 0 height 135
click at [257, 125] on input "d." at bounding box center [256, 123] width 0 height 3
radio input "true"
click at [274, 206] on button "Next" at bounding box center [256, 202] width 87 height 21
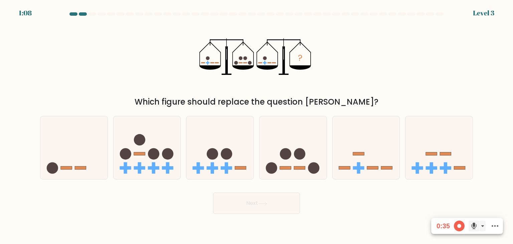
click at [274, 206] on button "Next" at bounding box center [256, 202] width 87 height 21
click at [344, 64] on div "? Which figure should replace the question mark?" at bounding box center [256, 64] width 441 height 88
click at [309, 152] on icon at bounding box center [292, 147] width 67 height 55
click at [257, 125] on input "d." at bounding box center [256, 123] width 0 height 3
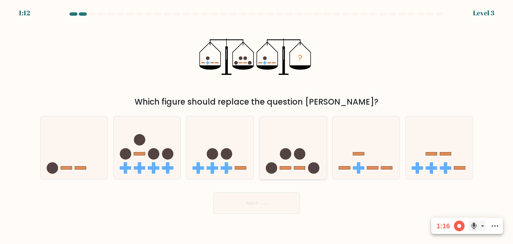
radio input "true"
click at [267, 205] on icon at bounding box center [262, 204] width 9 height 4
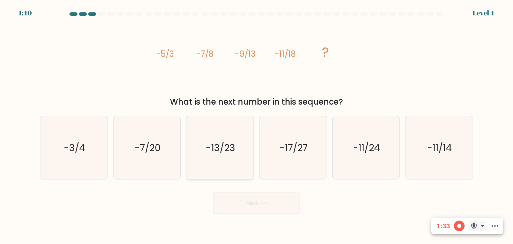
click at [213, 153] on text "-13/23" at bounding box center [220, 147] width 29 height 13
click at [256, 125] on input "c. -13/23" at bounding box center [256, 123] width 0 height 3
radio input "true"
click at [262, 203] on icon at bounding box center [262, 203] width 8 height 3
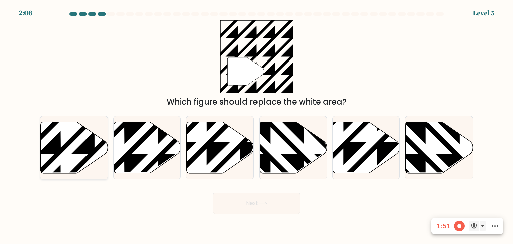
click at [75, 138] on icon at bounding box center [94, 120] width 135 height 135
click at [256, 125] on input "a." at bounding box center [256, 123] width 0 height 3
radio input "true"
click at [283, 206] on button "Next" at bounding box center [256, 202] width 87 height 21
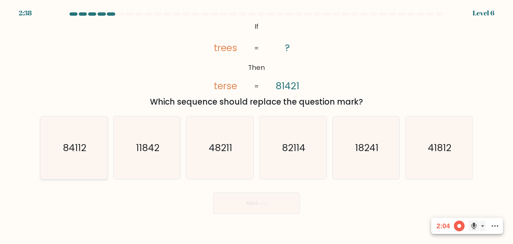
click at [79, 149] on text "84112" at bounding box center [74, 147] width 23 height 13
click at [256, 125] on input "a. 84112" at bounding box center [256, 123] width 0 height 3
radio input "true"
click at [232, 204] on button "Next" at bounding box center [256, 202] width 87 height 21
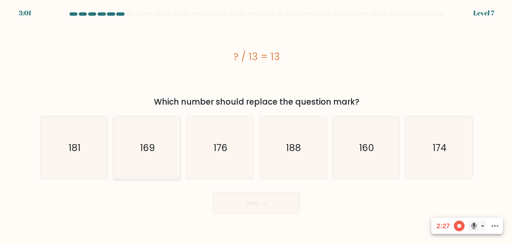
click at [159, 158] on icon "169" at bounding box center [147, 147] width 63 height 63
click at [256, 125] on input "b. 169" at bounding box center [256, 123] width 0 height 3
radio input "true"
click at [258, 204] on button "Next" at bounding box center [256, 202] width 87 height 21
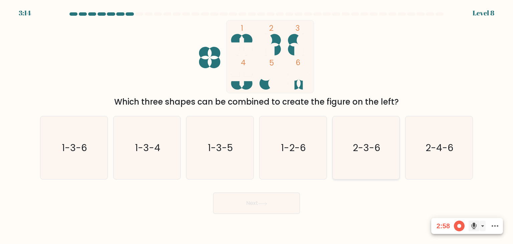
click at [365, 144] on text "2-3-6" at bounding box center [367, 147] width 28 height 13
click at [257, 125] on input "e. 2-3-6" at bounding box center [256, 123] width 0 height 3
radio input "true"
click at [265, 209] on button "Next" at bounding box center [256, 202] width 87 height 21
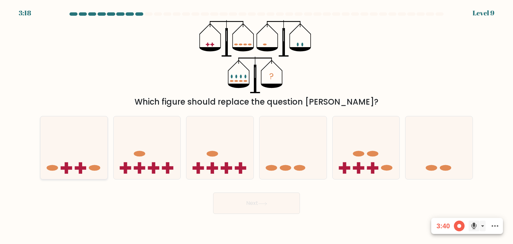
click at [73, 153] on icon at bounding box center [73, 147] width 67 height 55
click at [256, 125] on input "a." at bounding box center [256, 123] width 0 height 3
radio input "true"
click at [252, 196] on button "Next" at bounding box center [256, 202] width 87 height 21
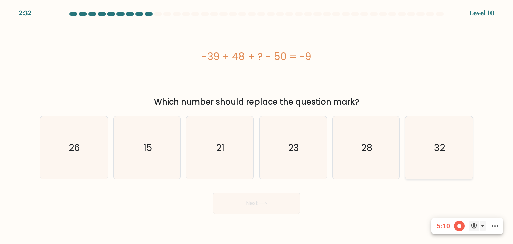
click at [435, 148] on text "32" at bounding box center [439, 147] width 11 height 13
click at [257, 125] on input "f. 32" at bounding box center [256, 123] width 0 height 3
radio input "true"
click at [278, 199] on button "Next" at bounding box center [256, 202] width 87 height 21
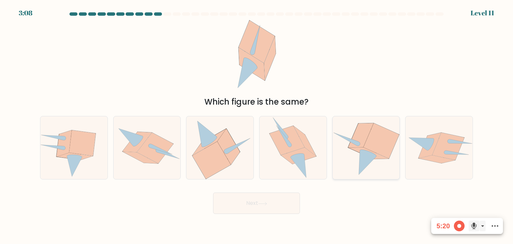
click at [357, 145] on icon at bounding box center [358, 144] width 3 height 4
click at [257, 125] on input "e." at bounding box center [256, 123] width 0 height 3
radio input "true"
click at [268, 199] on button "Next" at bounding box center [256, 202] width 87 height 21
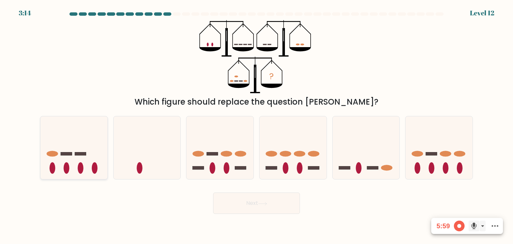
click at [77, 147] on icon at bounding box center [73, 147] width 67 height 55
click at [256, 125] on input "a." at bounding box center [256, 123] width 0 height 3
radio input "true"
click at [295, 203] on button "Next" at bounding box center [256, 202] width 87 height 21
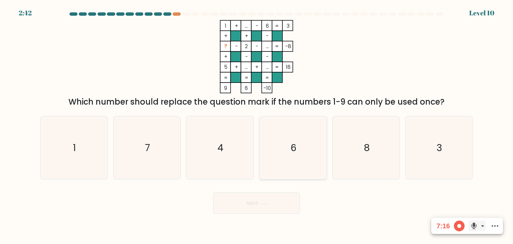
click at [289, 148] on icon "6" at bounding box center [292, 147] width 63 height 63
click at [257, 125] on input "d. 6" at bounding box center [256, 123] width 0 height 3
radio input "true"
click at [279, 201] on button "Next" at bounding box center [256, 202] width 87 height 21
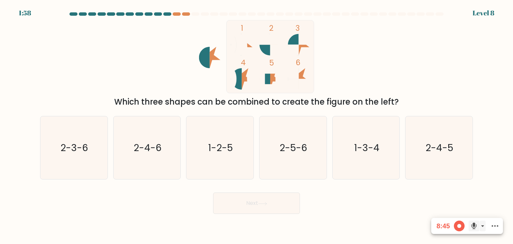
click at [349, 87] on div "1 2 3 4 5 6 Which three shapes can be combined to create the figure on the left?" at bounding box center [256, 64] width 441 height 88
click at [78, 164] on icon "2-3-6" at bounding box center [73, 147] width 63 height 63
click at [256, 125] on input "a. 2-3-6" at bounding box center [256, 123] width 0 height 3
radio input "true"
click at [244, 206] on button "Next" at bounding box center [256, 202] width 87 height 21
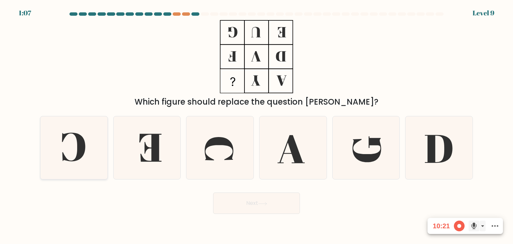
click at [62, 149] on icon at bounding box center [73, 147] width 63 height 63
click at [256, 125] on input "a." at bounding box center [256, 123] width 0 height 3
radio input "true"
click at [271, 199] on button "Next" at bounding box center [256, 202] width 87 height 21
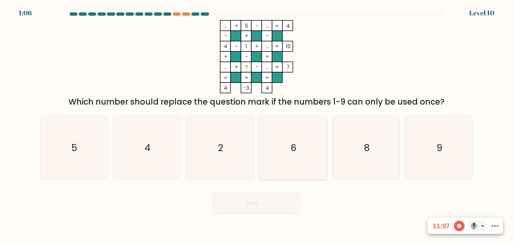
click at [306, 164] on icon "6" at bounding box center [292, 147] width 63 height 63
click at [257, 125] on input "d. 6" at bounding box center [256, 123] width 0 height 3
radio input "true"
click at [281, 205] on button "Next" at bounding box center [256, 202] width 87 height 21
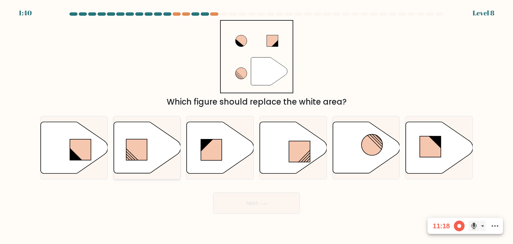
click at [145, 135] on icon at bounding box center [147, 147] width 67 height 51
click at [256, 125] on input "b." at bounding box center [256, 123] width 0 height 3
radio input "true"
click at [274, 205] on button "Next" at bounding box center [256, 202] width 87 height 21
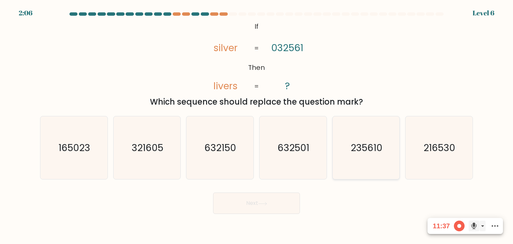
click at [373, 145] on text "235610" at bounding box center [367, 147] width 32 height 13
click at [257, 125] on input "e. 235610" at bounding box center [256, 123] width 0 height 3
radio input "true"
click at [270, 200] on button "Next" at bounding box center [256, 202] width 87 height 21
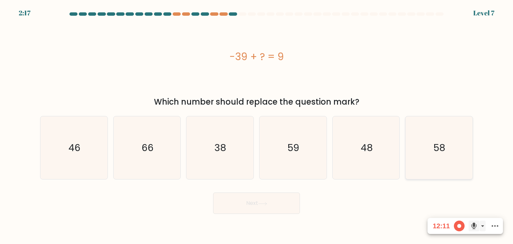
click at [437, 159] on icon "58" at bounding box center [438, 147] width 63 height 63
click at [257, 125] on input "f. 58" at bounding box center [256, 123] width 0 height 3
radio input "true"
click at [285, 198] on button "Next" at bounding box center [256, 202] width 87 height 21
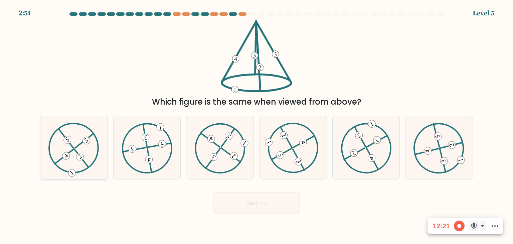
click at [77, 138] on icon at bounding box center [73, 148] width 51 height 50
click at [256, 125] on input "a." at bounding box center [256, 123] width 0 height 3
radio input "true"
click at [267, 198] on button "Next" at bounding box center [256, 202] width 87 height 21
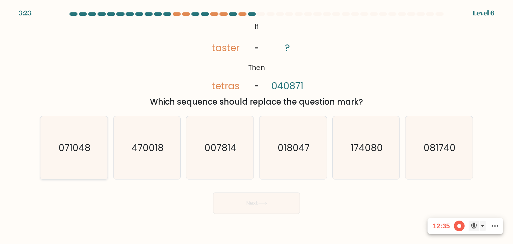
click at [74, 150] on text "071048" at bounding box center [74, 147] width 32 height 13
click at [256, 125] on input "a. 071048" at bounding box center [256, 123] width 0 height 3
radio input "true"
click at [234, 208] on button "Next" at bounding box center [256, 202] width 87 height 21
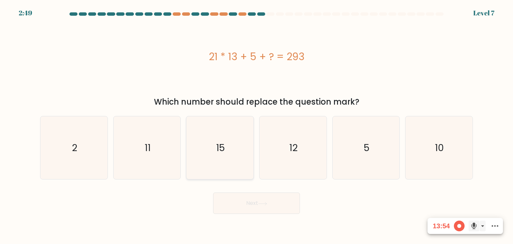
click at [233, 154] on icon "15" at bounding box center [219, 147] width 63 height 63
click at [256, 125] on input "c. 15" at bounding box center [256, 123] width 0 height 3
radio input "true"
click at [258, 201] on button "Next" at bounding box center [256, 202] width 87 height 21
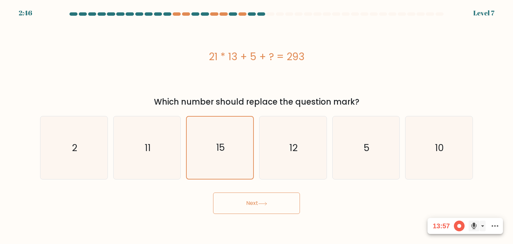
click at [258, 201] on button "Next" at bounding box center [256, 202] width 87 height 21
click at [216, 166] on icon "15" at bounding box center [220, 148] width 62 height 62
click at [256, 125] on input "c. 15" at bounding box center [256, 123] width 0 height 3
click at [249, 209] on button "Next" at bounding box center [256, 202] width 87 height 21
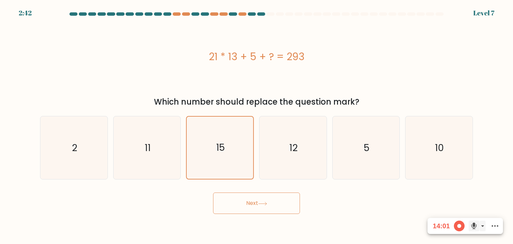
click at [249, 209] on button "Next" at bounding box center [256, 202] width 87 height 21
click at [308, 155] on icon "12" at bounding box center [292, 147] width 63 height 63
click at [257, 125] on input "d. 12" at bounding box center [256, 123] width 0 height 3
radio input "true"
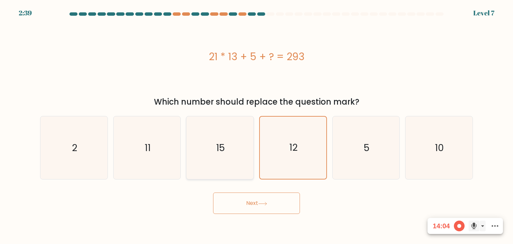
click at [228, 155] on icon "15" at bounding box center [219, 147] width 63 height 63
click at [256, 125] on input "c. 15" at bounding box center [256, 123] width 0 height 3
radio input "true"
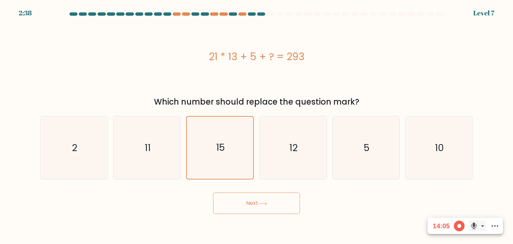
click at [262, 199] on button "Next" at bounding box center [256, 202] width 87 height 21
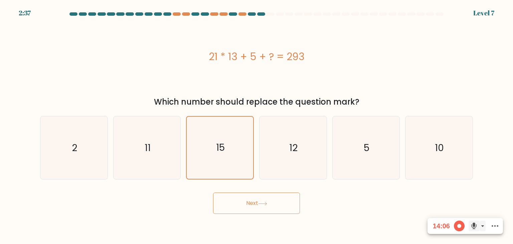
click at [262, 199] on button "Next" at bounding box center [256, 202] width 87 height 21
click at [228, 141] on icon "15" at bounding box center [220, 148] width 62 height 62
click at [256, 125] on input "c. 15" at bounding box center [256, 123] width 0 height 3
click at [160, 154] on icon "11" at bounding box center [147, 147] width 63 height 63
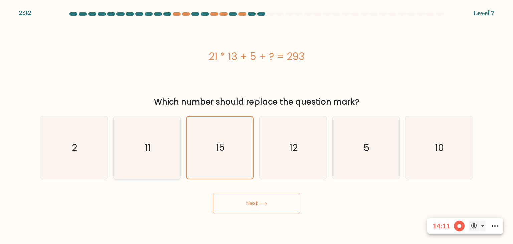
click at [256, 125] on input "b. 11" at bounding box center [256, 123] width 0 height 3
radio input "true"
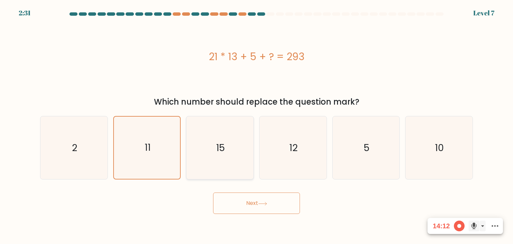
click at [215, 157] on icon "15" at bounding box center [219, 147] width 63 height 63
click at [256, 125] on input "c. 15" at bounding box center [256, 123] width 0 height 3
radio input "true"
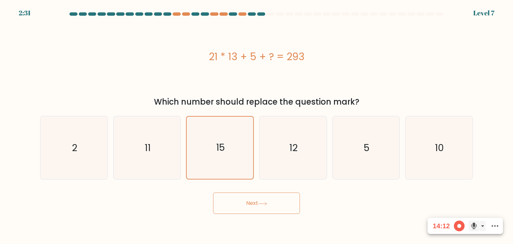
click at [259, 198] on button "Next" at bounding box center [256, 202] width 87 height 21
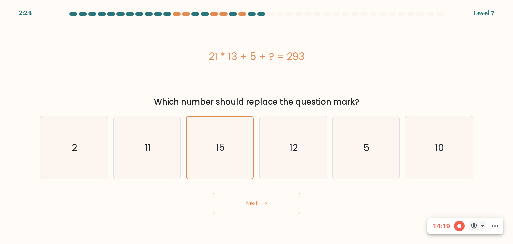
click at [249, 207] on button "Next" at bounding box center [256, 202] width 87 height 21
click at [303, 153] on icon "12" at bounding box center [292, 147] width 63 height 63
click at [257, 125] on input "d. 12" at bounding box center [256, 123] width 0 height 3
radio input "true"
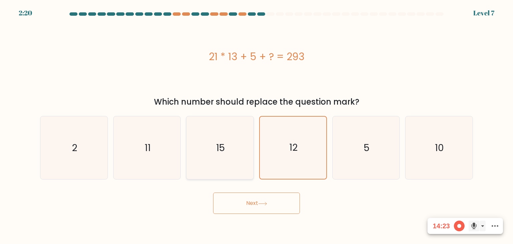
click at [239, 152] on icon "15" at bounding box center [219, 147] width 63 height 63
click at [256, 125] on input "c. 15" at bounding box center [256, 123] width 0 height 3
radio input "true"
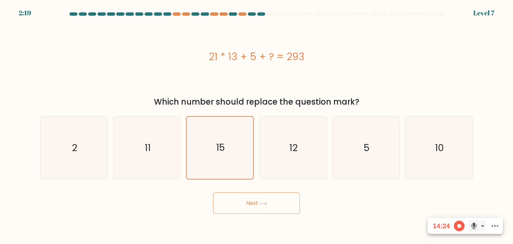
click at [264, 200] on button "Next" at bounding box center [256, 202] width 87 height 21
click at [272, 207] on button "Next" at bounding box center [256, 202] width 87 height 21
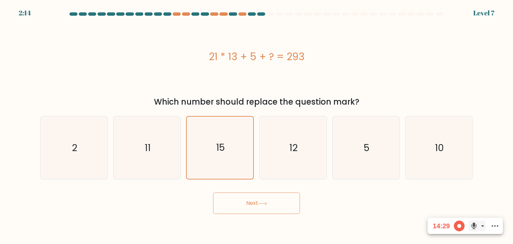
click at [272, 207] on button "Next" at bounding box center [256, 202] width 87 height 21
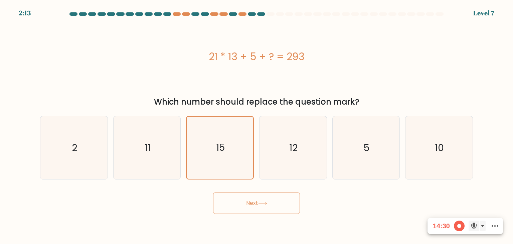
click at [272, 207] on button "Next" at bounding box center [256, 202] width 87 height 21
click at [272, 206] on button "Next" at bounding box center [256, 202] width 87 height 21
click at [272, 204] on button "Next" at bounding box center [256, 202] width 87 height 21
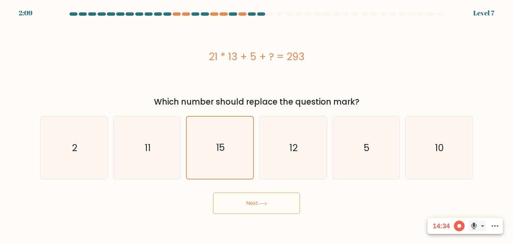
click at [257, 203] on button "Next" at bounding box center [256, 202] width 87 height 21
click at [297, 143] on text "12" at bounding box center [294, 147] width 8 height 13
click at [257, 125] on input "d. 12" at bounding box center [256, 123] width 0 height 3
radio input "true"
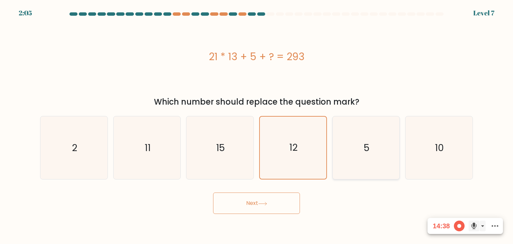
click at [367, 142] on text "5" at bounding box center [367, 147] width 6 height 13
click at [257, 125] on input "e. 5" at bounding box center [256, 123] width 0 height 3
radio input "true"
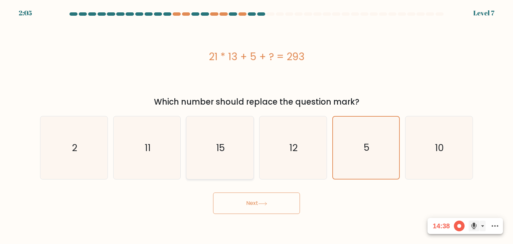
click at [237, 147] on icon "15" at bounding box center [219, 147] width 63 height 63
click at [256, 125] on input "c. 15" at bounding box center [256, 123] width 0 height 3
radio input "true"
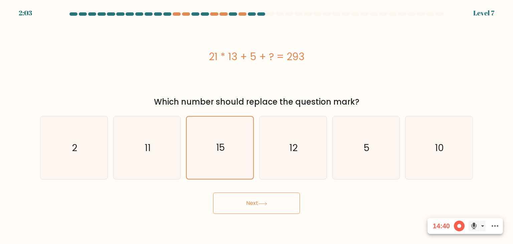
click at [261, 201] on button "Next" at bounding box center [256, 202] width 87 height 21
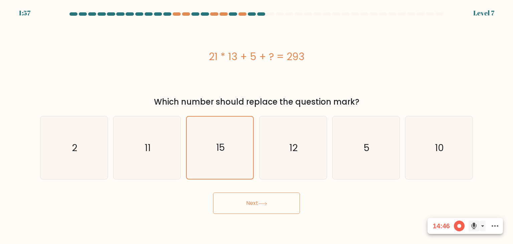
click at [261, 201] on button "Next" at bounding box center [256, 202] width 87 height 21
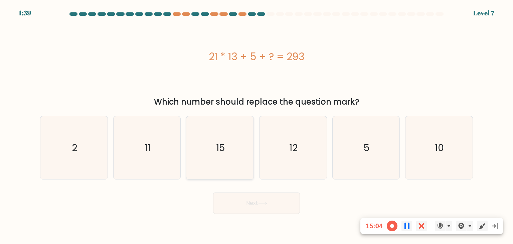
click at [238, 154] on icon "15" at bounding box center [219, 147] width 63 height 63
click at [256, 125] on input "c. 15" at bounding box center [256, 123] width 0 height 3
radio input "true"
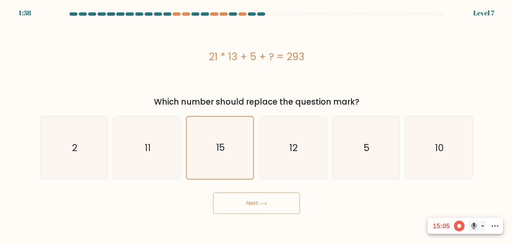
click at [269, 202] on button "Next" at bounding box center [256, 202] width 87 height 21
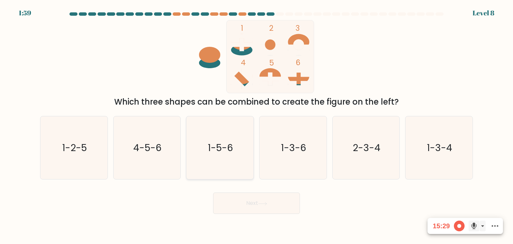
click at [242, 168] on icon "1-5-6" at bounding box center [219, 147] width 63 height 63
click at [256, 125] on input "c. 1-5-6" at bounding box center [256, 123] width 0 height 3
radio input "true"
click at [261, 201] on button "Next" at bounding box center [256, 202] width 87 height 21
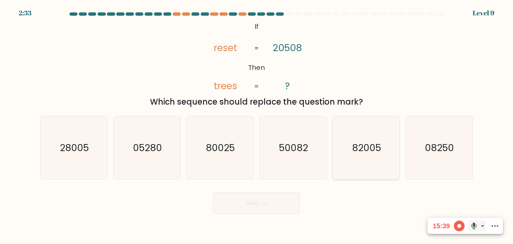
click at [367, 158] on icon "82005" at bounding box center [366, 147] width 63 height 63
click at [257, 125] on input "e. 82005" at bounding box center [256, 123] width 0 height 3
radio input "true"
click at [259, 200] on button "Next" at bounding box center [256, 202] width 87 height 21
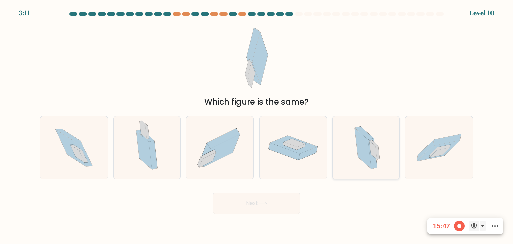
click at [348, 155] on icon at bounding box center [366, 147] width 38 height 63
click at [257, 125] on input "e." at bounding box center [256, 123] width 0 height 3
radio input "true"
click at [272, 211] on button "Next" at bounding box center [256, 202] width 87 height 21
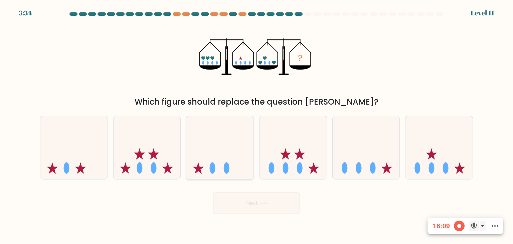
click at [215, 161] on icon at bounding box center [219, 147] width 67 height 55
click at [256, 125] on input "c." at bounding box center [256, 123] width 0 height 3
radio input "true"
click at [256, 206] on button "Next" at bounding box center [256, 202] width 87 height 21
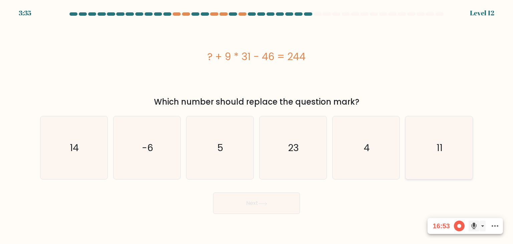
click at [457, 154] on icon "11" at bounding box center [438, 147] width 63 height 63
click at [257, 125] on input "f. 11" at bounding box center [256, 123] width 0 height 3
radio input "true"
click at [275, 208] on button "Next" at bounding box center [256, 202] width 87 height 21
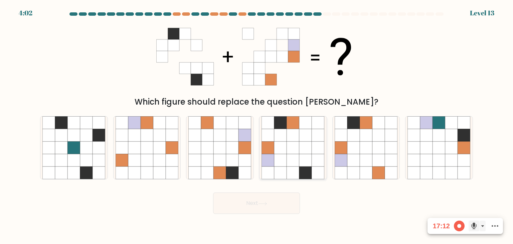
click at [295, 146] on icon at bounding box center [293, 147] width 13 height 13
click at [257, 125] on input "d." at bounding box center [256, 123] width 0 height 3
radio input "true"
click at [261, 206] on button "Next" at bounding box center [256, 202] width 87 height 21
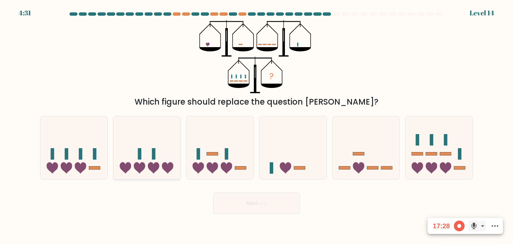
click at [141, 143] on icon at bounding box center [147, 147] width 67 height 55
click at [256, 125] on input "b." at bounding box center [256, 123] width 0 height 3
radio input "true"
click at [80, 155] on rect at bounding box center [81, 153] width 4 height 11
click at [256, 125] on input "a." at bounding box center [256, 123] width 0 height 3
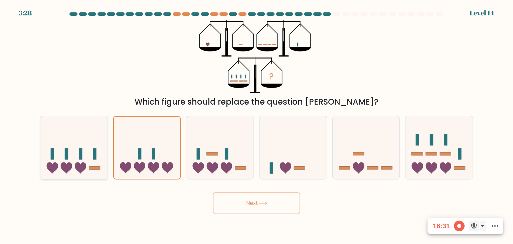
radio input "true"
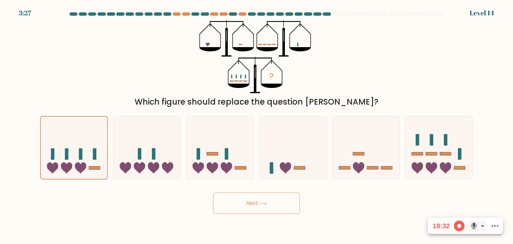
click at [253, 202] on button "Next" at bounding box center [256, 202] width 87 height 21
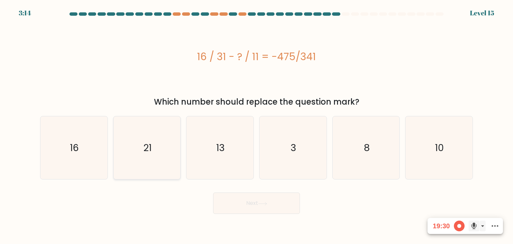
click at [140, 152] on icon "21" at bounding box center [147, 147] width 63 height 63
click at [256, 125] on input "b. 21" at bounding box center [256, 123] width 0 height 3
radio input "true"
click at [259, 209] on button "Next" at bounding box center [256, 202] width 87 height 21
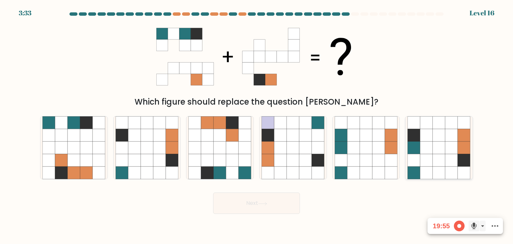
click at [442, 165] on icon at bounding box center [439, 160] width 13 height 13
click at [257, 125] on input "f." at bounding box center [256, 123] width 0 height 3
radio input "true"
click at [270, 198] on button "Next" at bounding box center [256, 202] width 87 height 21
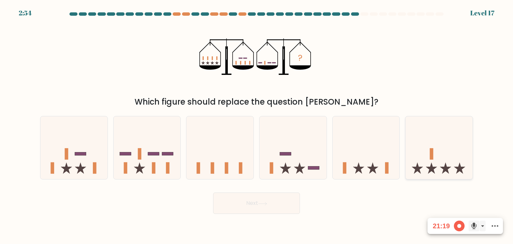
click at [423, 160] on icon at bounding box center [438, 147] width 67 height 55
click at [257, 125] on input "f." at bounding box center [256, 123] width 0 height 3
radio input "true"
click at [292, 208] on button "Next" at bounding box center [256, 202] width 87 height 21
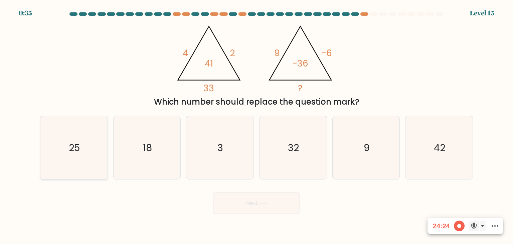
click at [72, 169] on icon "25" at bounding box center [73, 147] width 63 height 63
click at [256, 125] on input "a. 25" at bounding box center [256, 123] width 0 height 3
radio input "true"
click at [245, 209] on button "Next" at bounding box center [256, 202] width 87 height 21
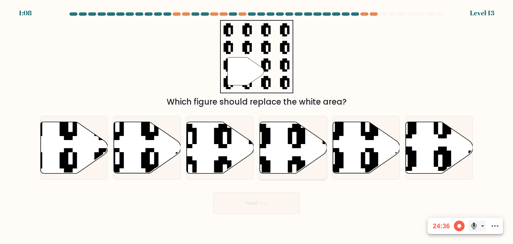
click at [288, 150] on icon at bounding box center [293, 147] width 67 height 51
click at [257, 125] on input "d." at bounding box center [256, 123] width 0 height 3
radio input "true"
click at [260, 207] on button "Next" at bounding box center [256, 202] width 87 height 21
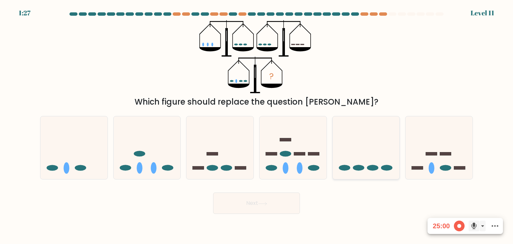
click at [370, 140] on icon at bounding box center [366, 147] width 67 height 55
click at [257, 125] on input "e." at bounding box center [256, 123] width 0 height 3
radio input "true"
click at [284, 205] on button "Next" at bounding box center [256, 202] width 87 height 21
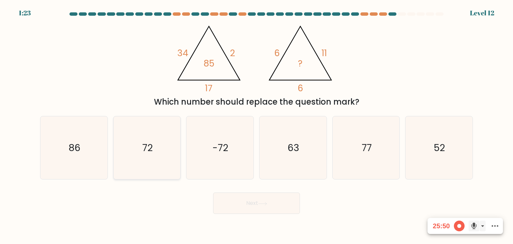
click at [160, 170] on icon "72" at bounding box center [147, 147] width 63 height 63
click at [256, 125] on input "b. 72" at bounding box center [256, 123] width 0 height 3
radio input "true"
click at [280, 214] on body "1:22 Level 12" at bounding box center [256, 122] width 513 height 244
click at [260, 206] on button "Next" at bounding box center [256, 202] width 87 height 21
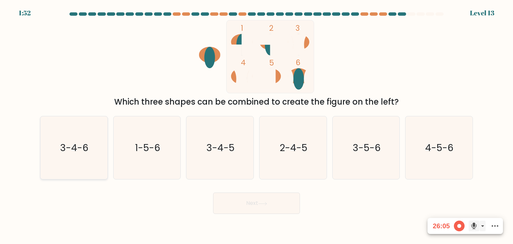
click at [75, 162] on icon "3-4-6" at bounding box center [73, 147] width 63 height 63
click at [256, 125] on input "a. 3-4-6" at bounding box center [256, 123] width 0 height 3
radio input "true"
click at [248, 207] on button "Next" at bounding box center [256, 202] width 87 height 21
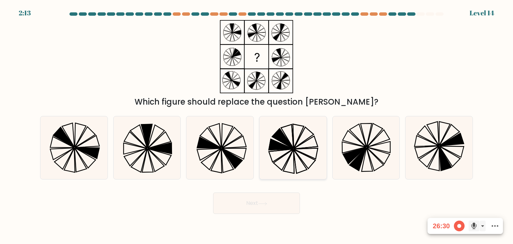
click at [294, 160] on icon at bounding box center [288, 161] width 11 height 24
click at [257, 125] on input "d." at bounding box center [256, 123] width 0 height 3
radio input "true"
click at [279, 199] on button "Next" at bounding box center [256, 202] width 87 height 21
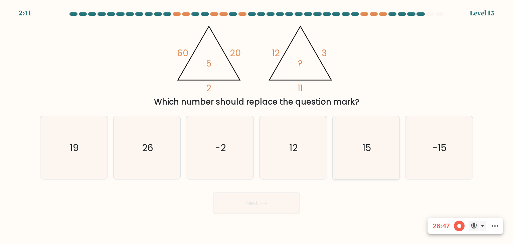
click at [382, 166] on icon "15" at bounding box center [366, 147] width 63 height 63
click at [257, 125] on input "e. 15" at bounding box center [256, 123] width 0 height 3
radio input "true"
click at [279, 207] on button "Next" at bounding box center [256, 202] width 87 height 21
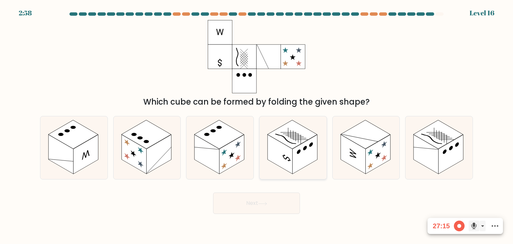
click at [300, 160] on rect at bounding box center [305, 154] width 25 height 39
click at [257, 125] on input "d." at bounding box center [256, 123] width 0 height 3
radio input "true"
click at [280, 200] on button "Next" at bounding box center [256, 202] width 87 height 21
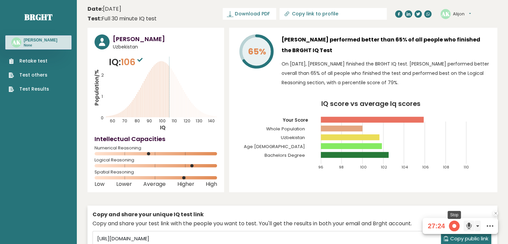
click at [455, 226] on span at bounding box center [454, 225] width 11 height 11
click at [333, 13] on input "Copy link to profile" at bounding box center [337, 13] width 91 height 5
type input "[URL][DOMAIN_NAME]"
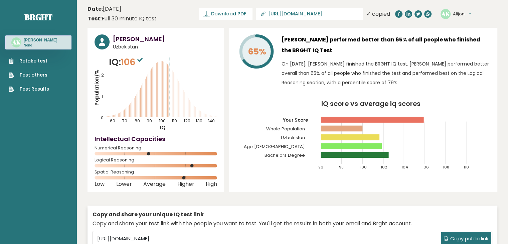
click at [321, 12] on input "[URL][DOMAIN_NAME]" at bounding box center [313, 13] width 91 height 5
